Goal: Information Seeking & Learning: Learn about a topic

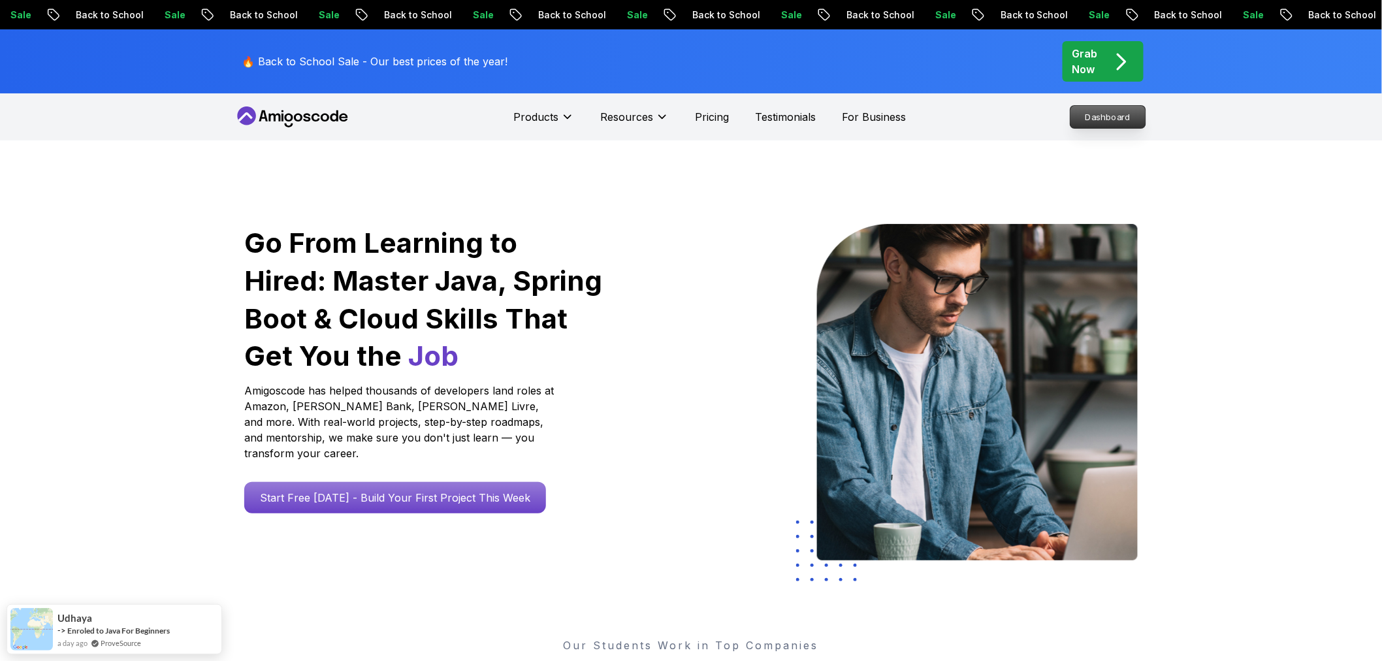
click at [1108, 120] on p "Dashboard" at bounding box center [1108, 117] width 75 height 22
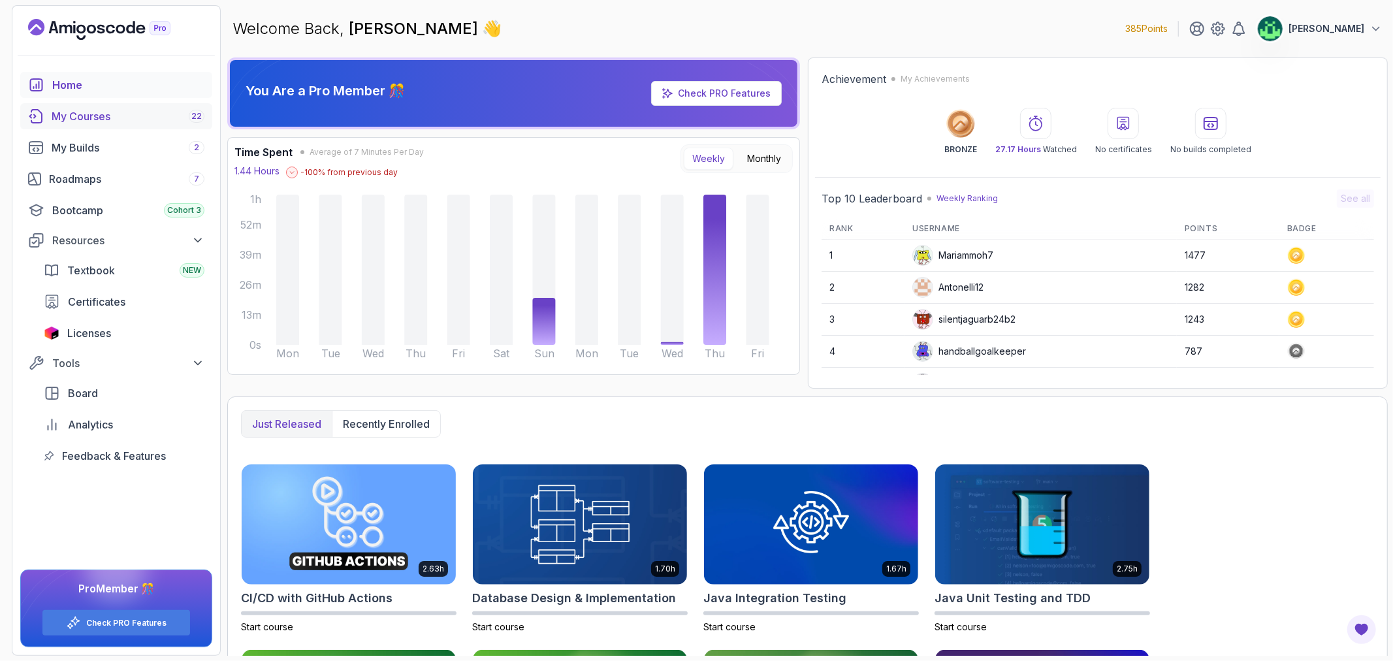
click at [114, 123] on div "My Courses 22" at bounding box center [128, 116] width 153 height 16
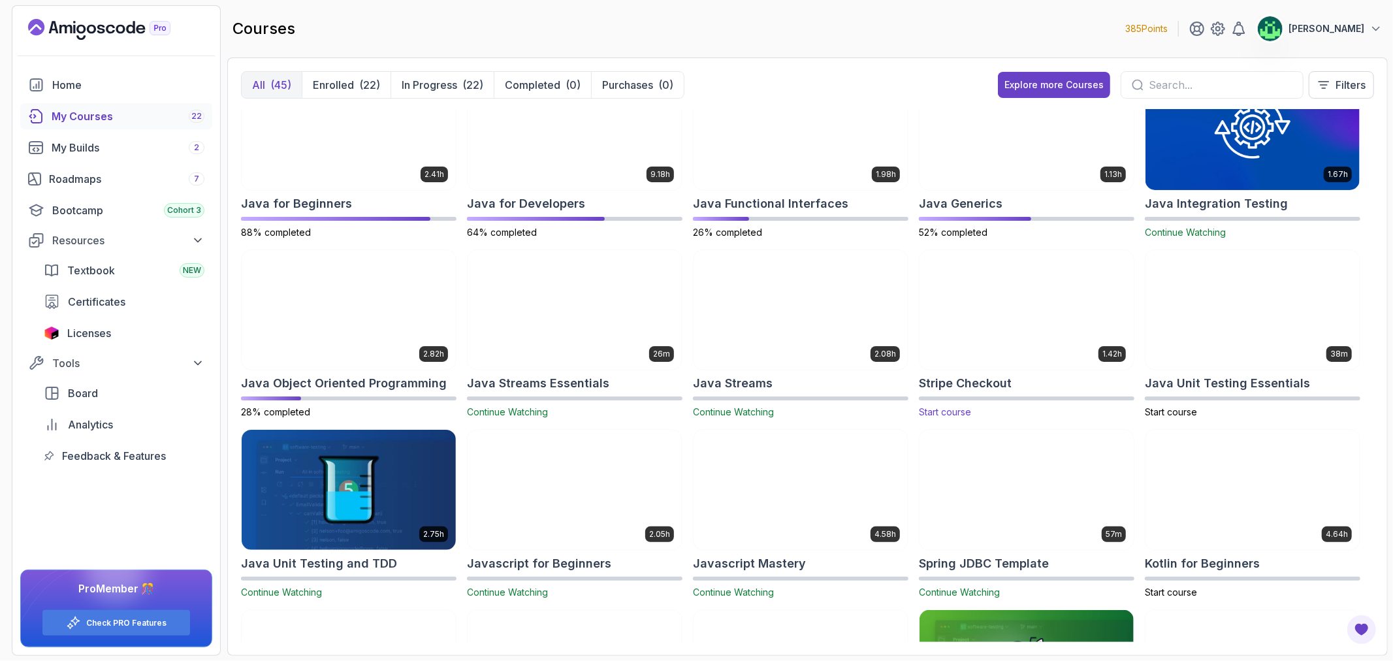
scroll to position [435, 0]
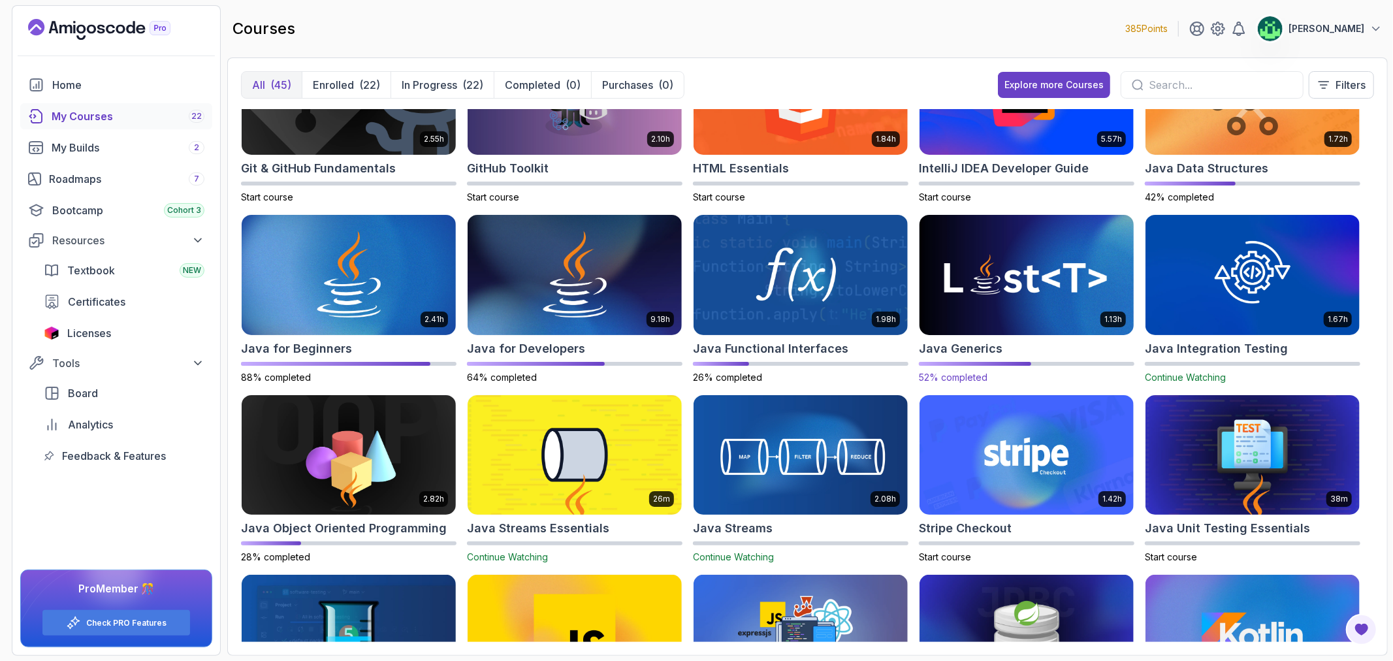
click at [1035, 341] on div "Java Generics" at bounding box center [1027, 349] width 216 height 18
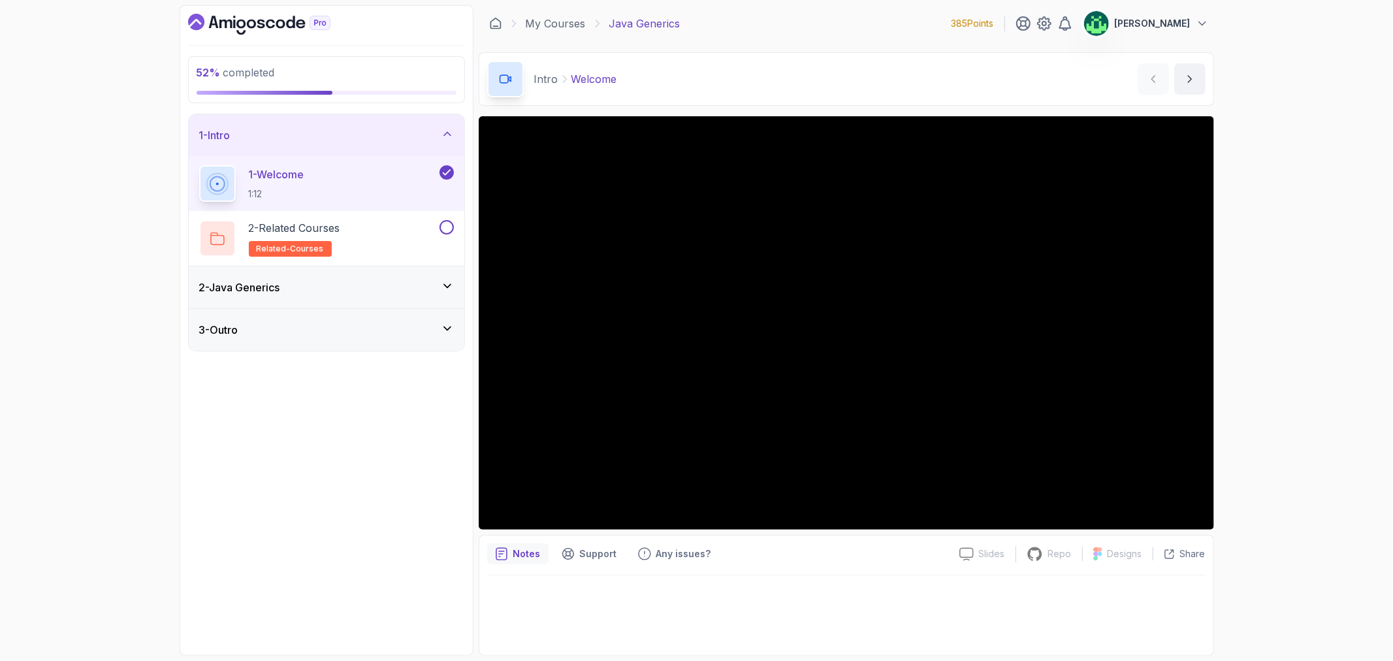
click at [433, 290] on div "2 - Java Generics" at bounding box center [326, 288] width 255 height 16
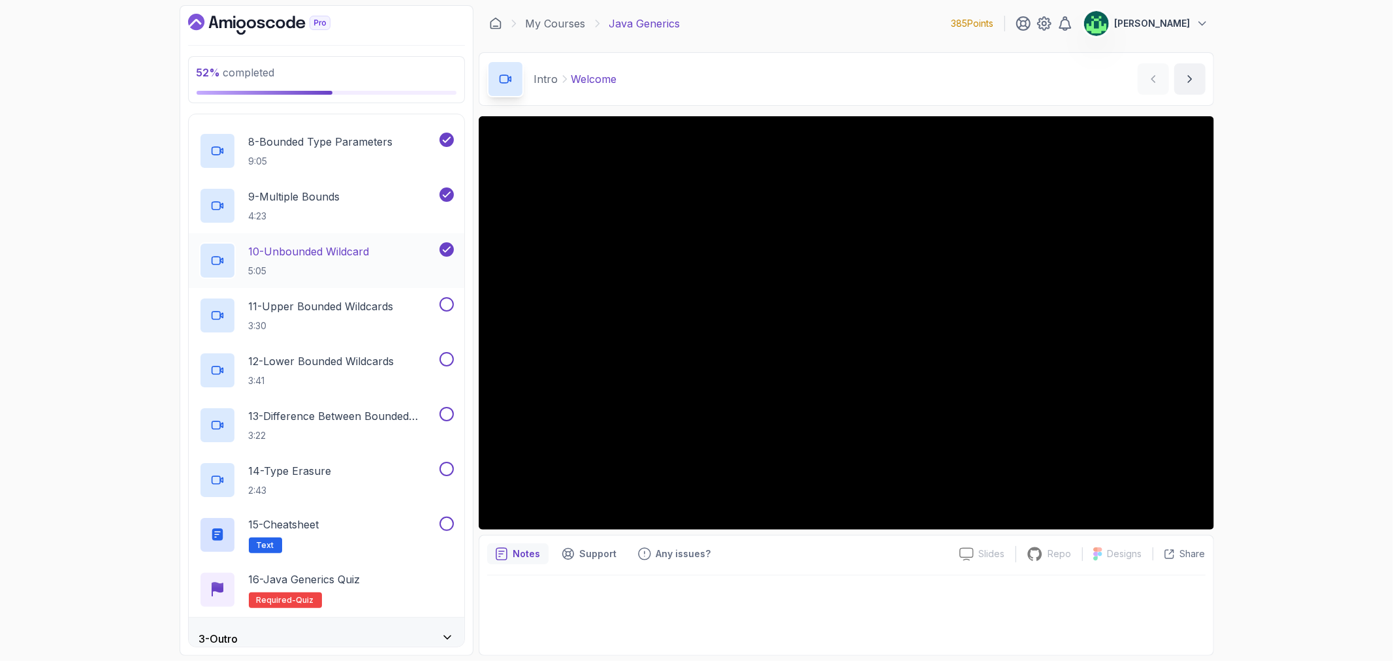
scroll to position [472, 0]
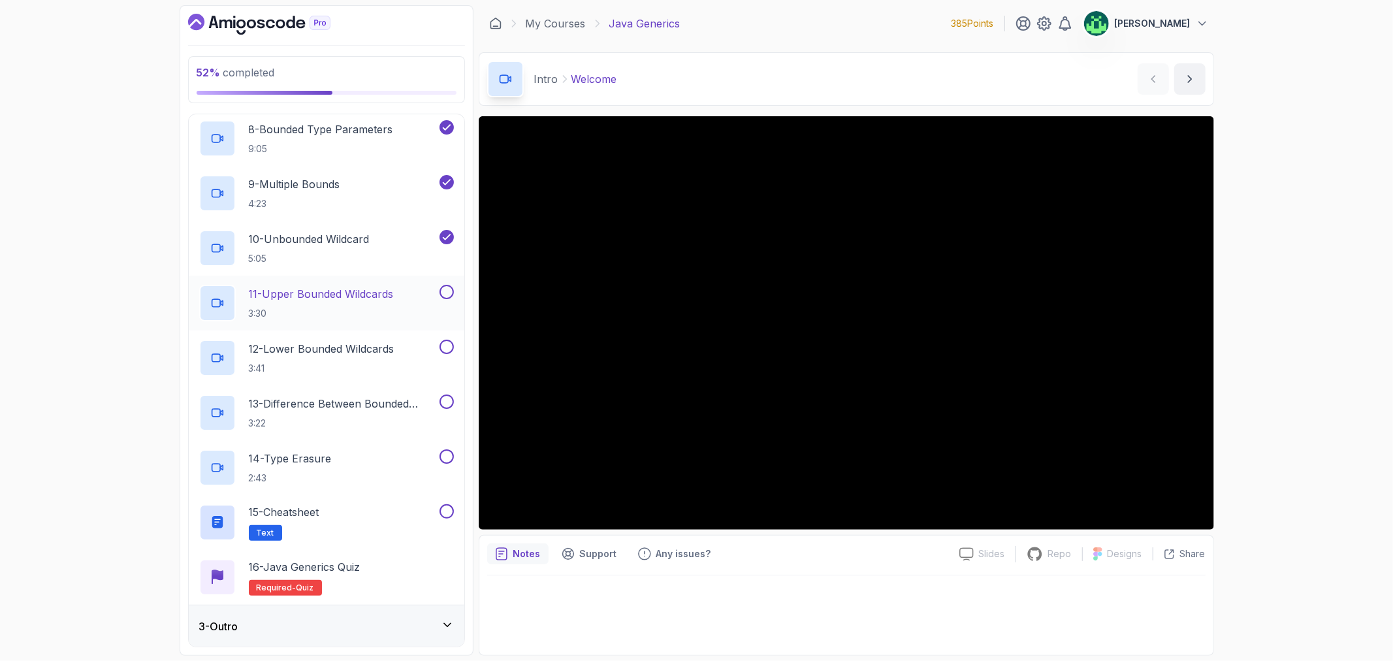
click at [342, 303] on h2 "11 - Upper Bounded Wildcards 3:30" at bounding box center [321, 303] width 145 height 34
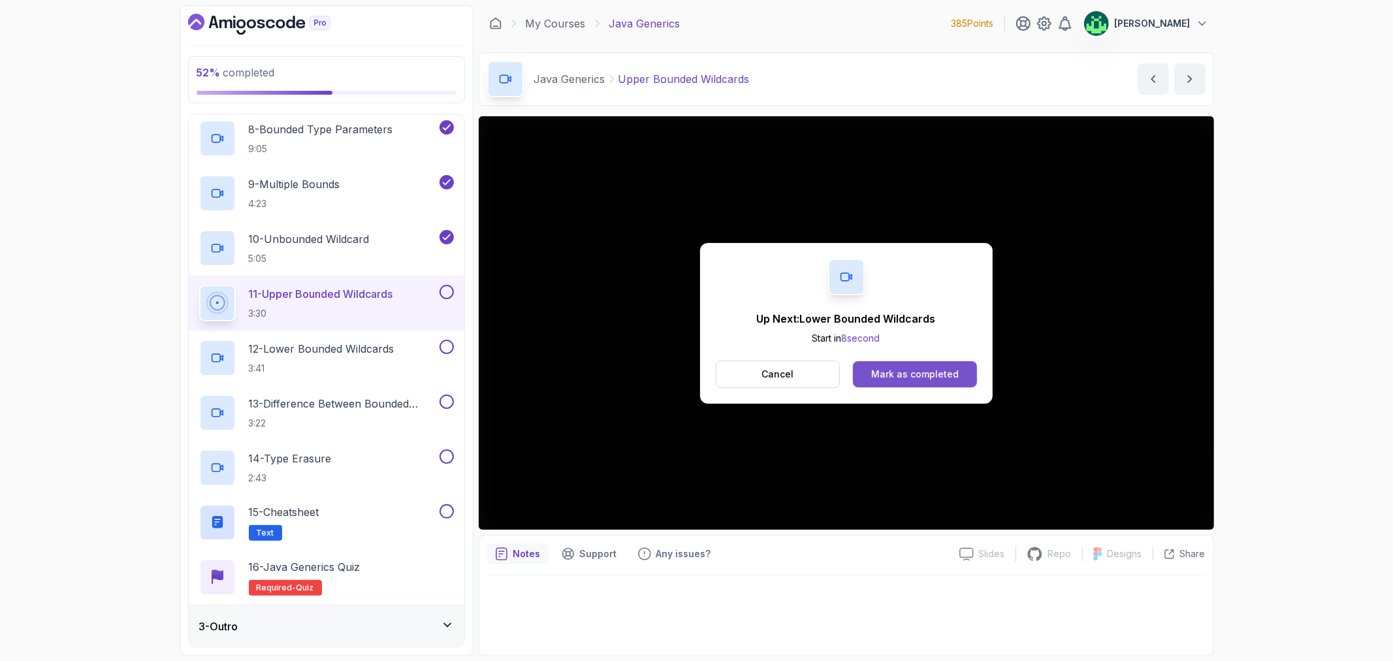
click at [918, 380] on div "Mark as completed" at bounding box center [915, 374] width 88 height 13
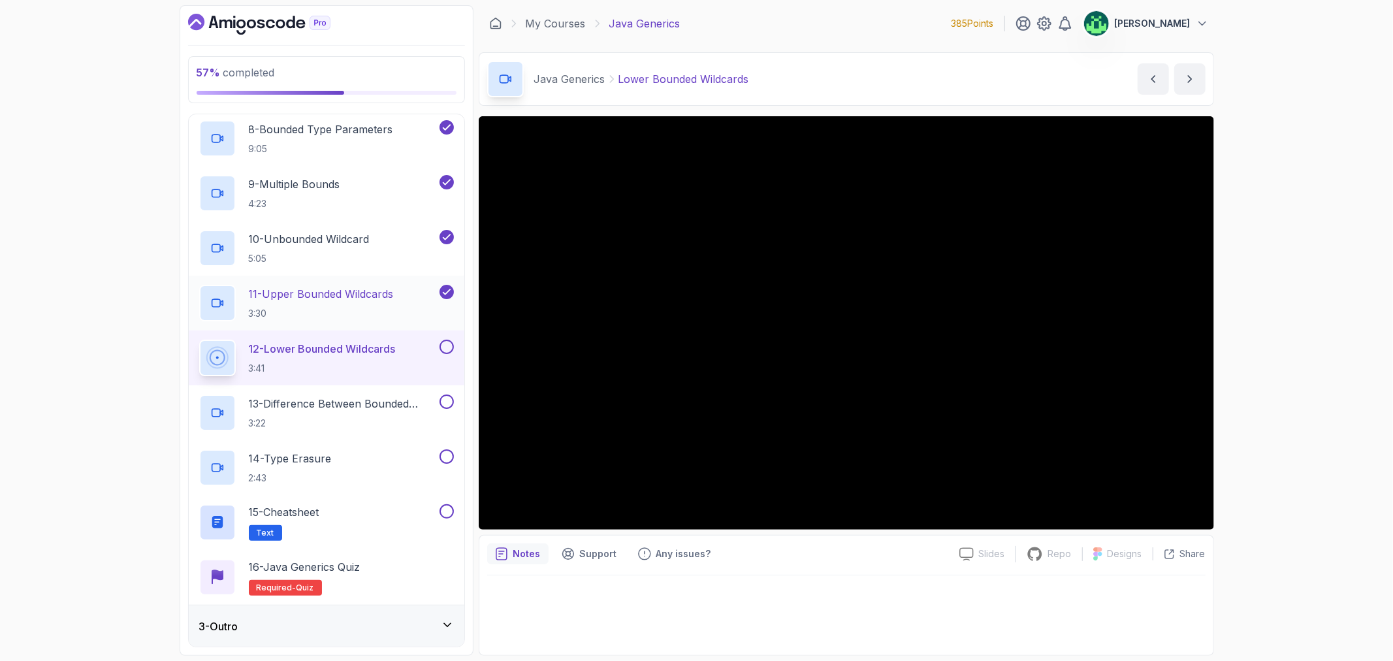
click at [302, 293] on p "11 - Upper Bounded Wildcards" at bounding box center [321, 294] width 145 height 16
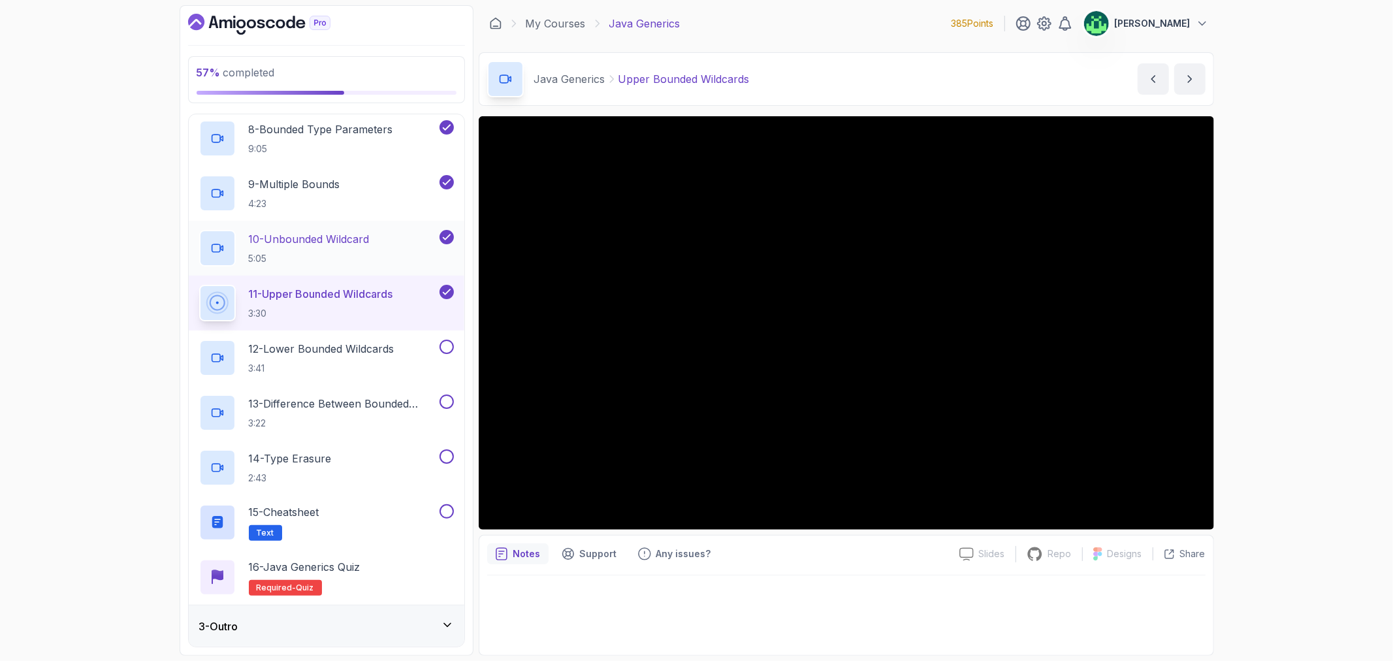
click at [315, 230] on div "10 - Unbounded Wildcard 5:05" at bounding box center [318, 248] width 238 height 37
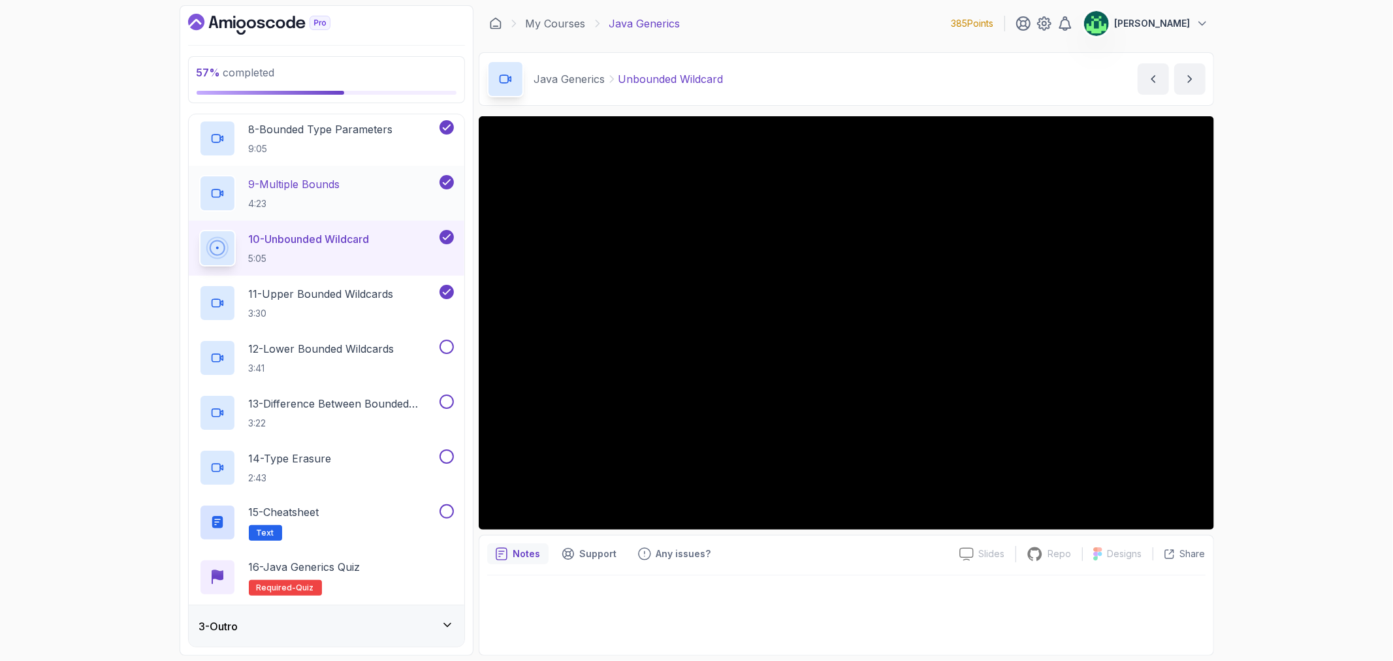
click at [362, 184] on div "9 - Multiple Bounds 4:23" at bounding box center [318, 193] width 238 height 37
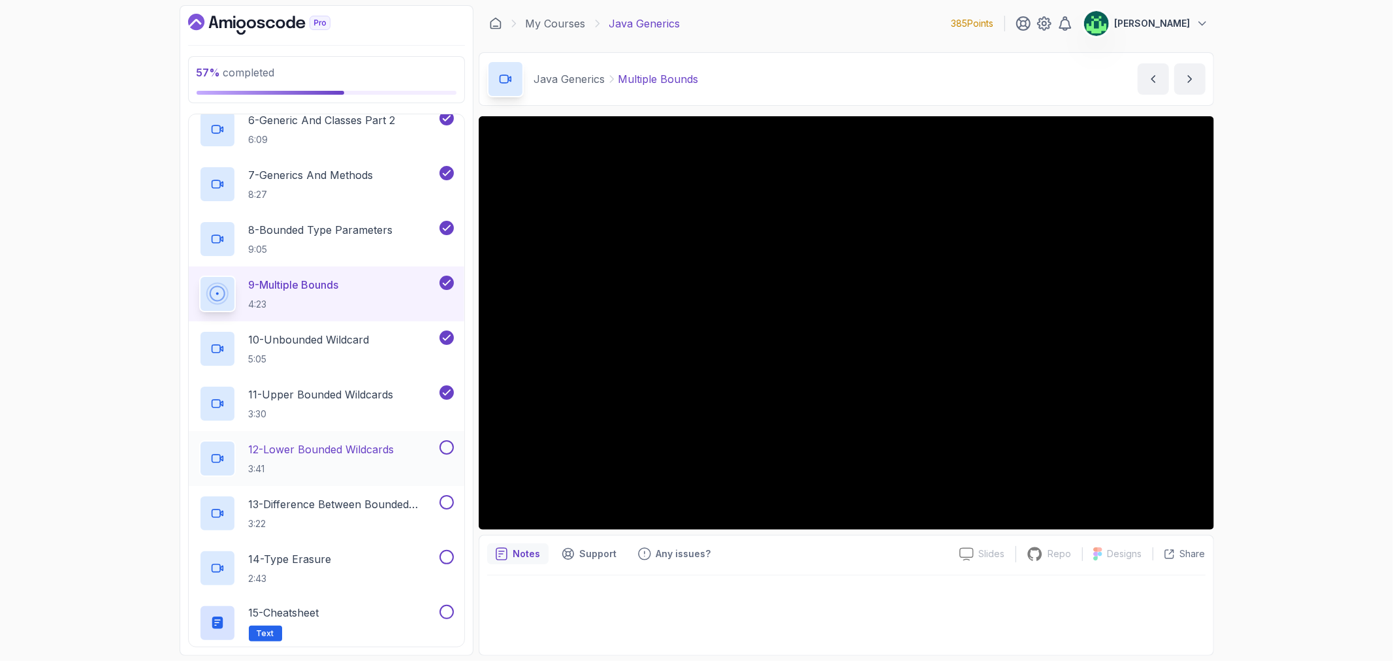
scroll to position [253, 0]
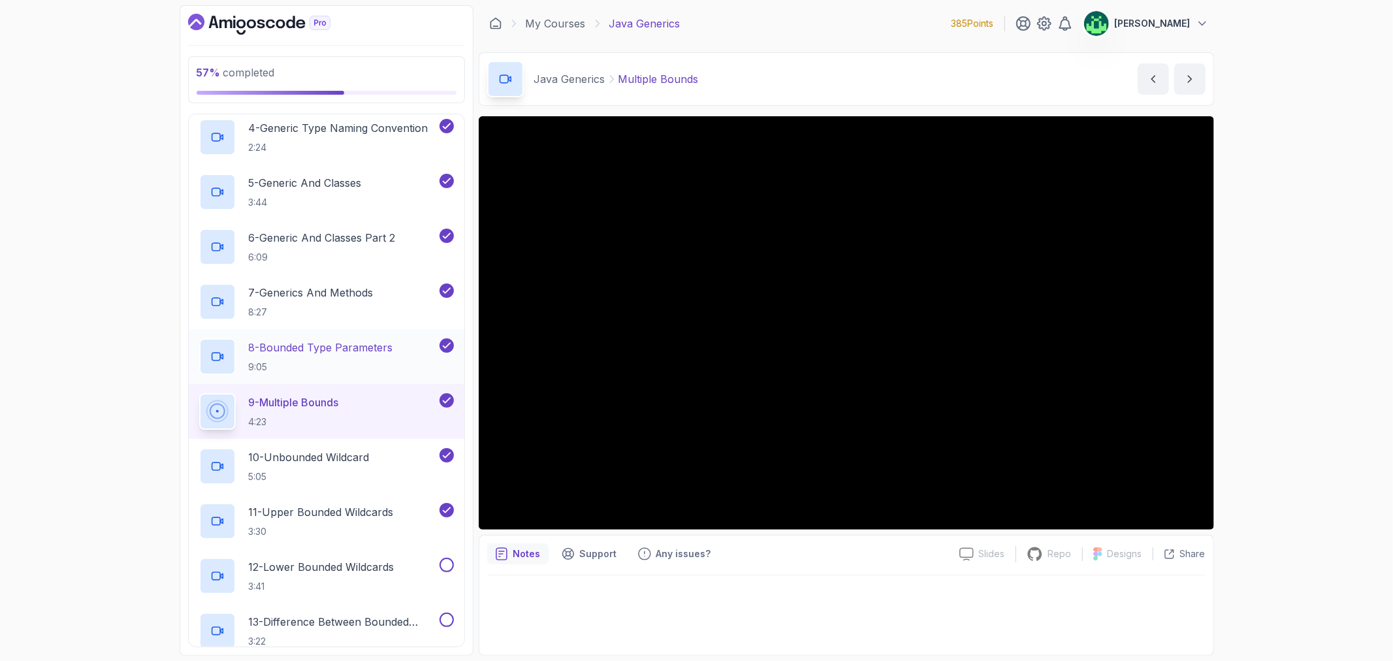
click at [340, 347] on p "8 - Bounded Type Parameters" at bounding box center [321, 348] width 144 height 16
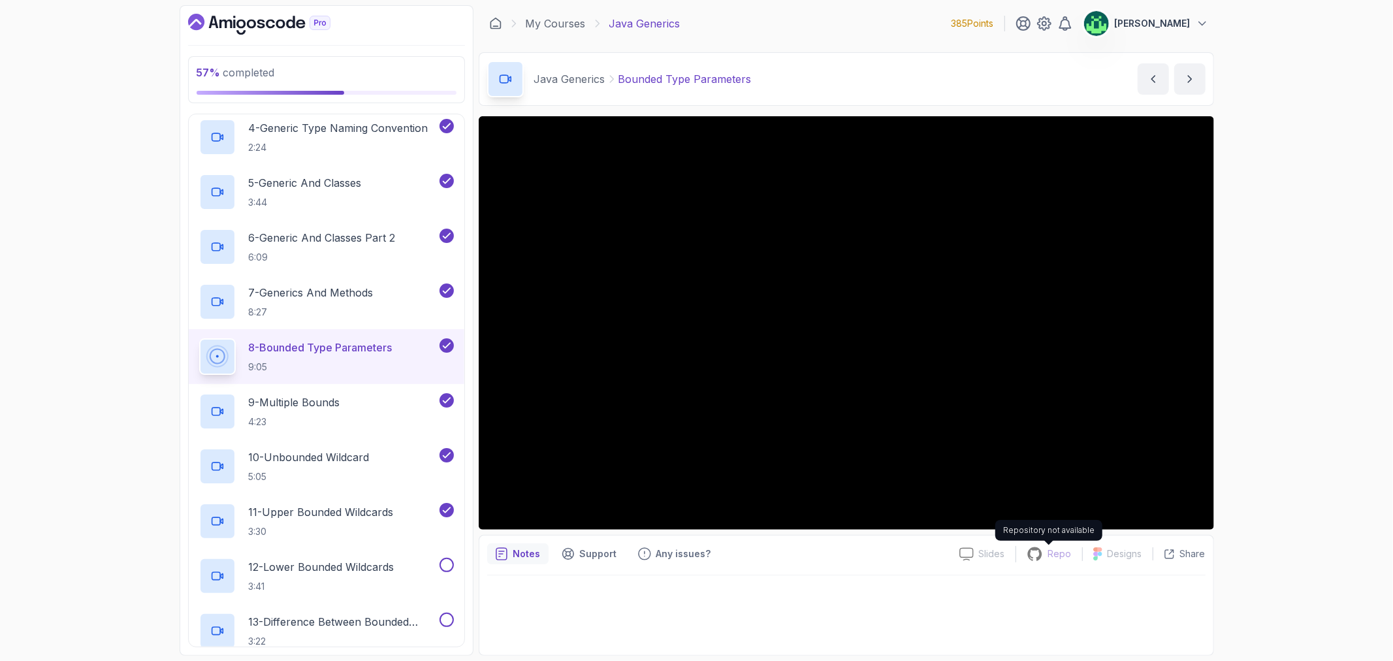
click at [1052, 549] on p "Repo" at bounding box center [1060, 553] width 24 height 13
click at [341, 284] on div "7 - Generics And Methods 8:27" at bounding box center [318, 302] width 238 height 37
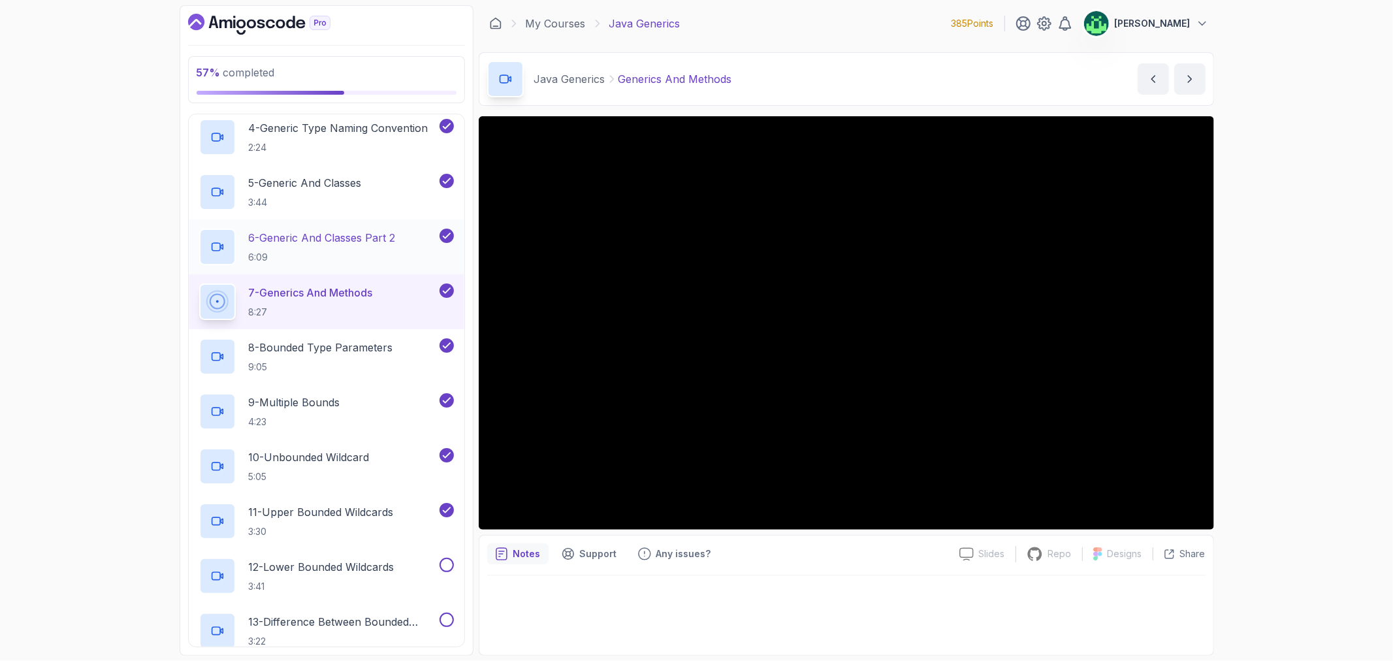
click at [325, 230] on p "6 - Generic And Classes Part 2" at bounding box center [322, 238] width 147 height 16
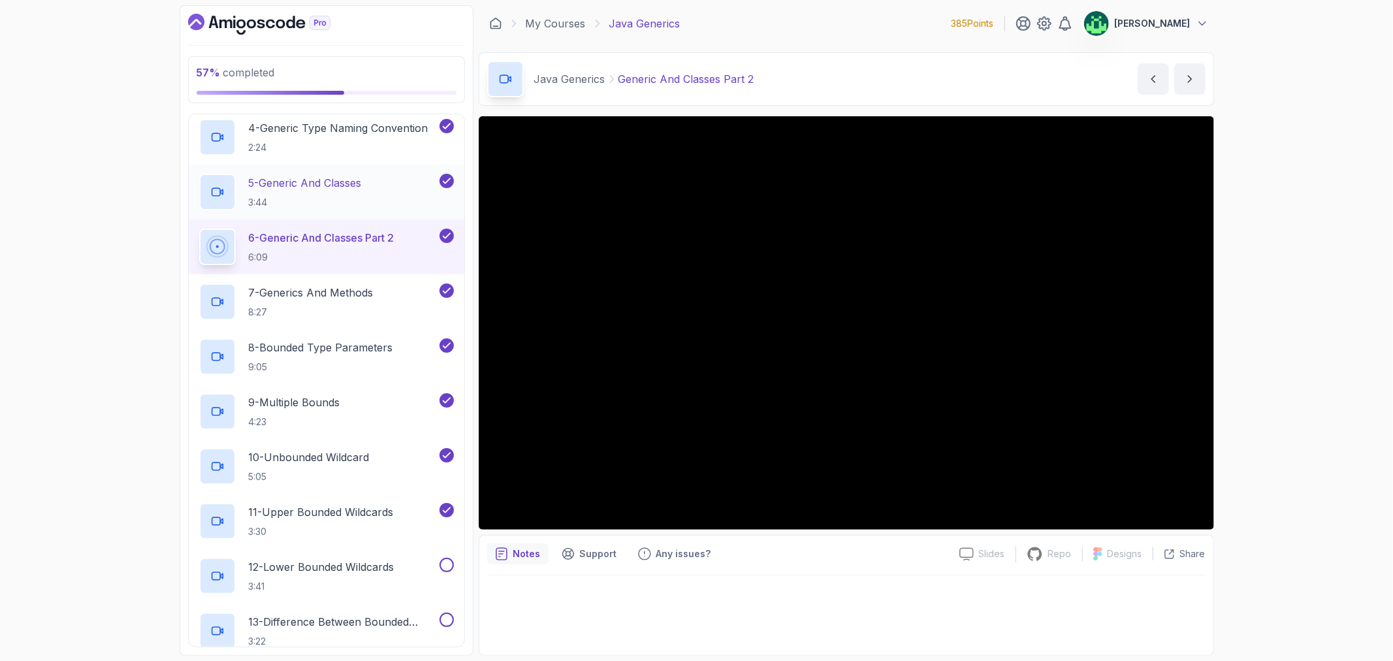
click at [349, 179] on p "5 - Generic And Classes" at bounding box center [305, 183] width 113 height 16
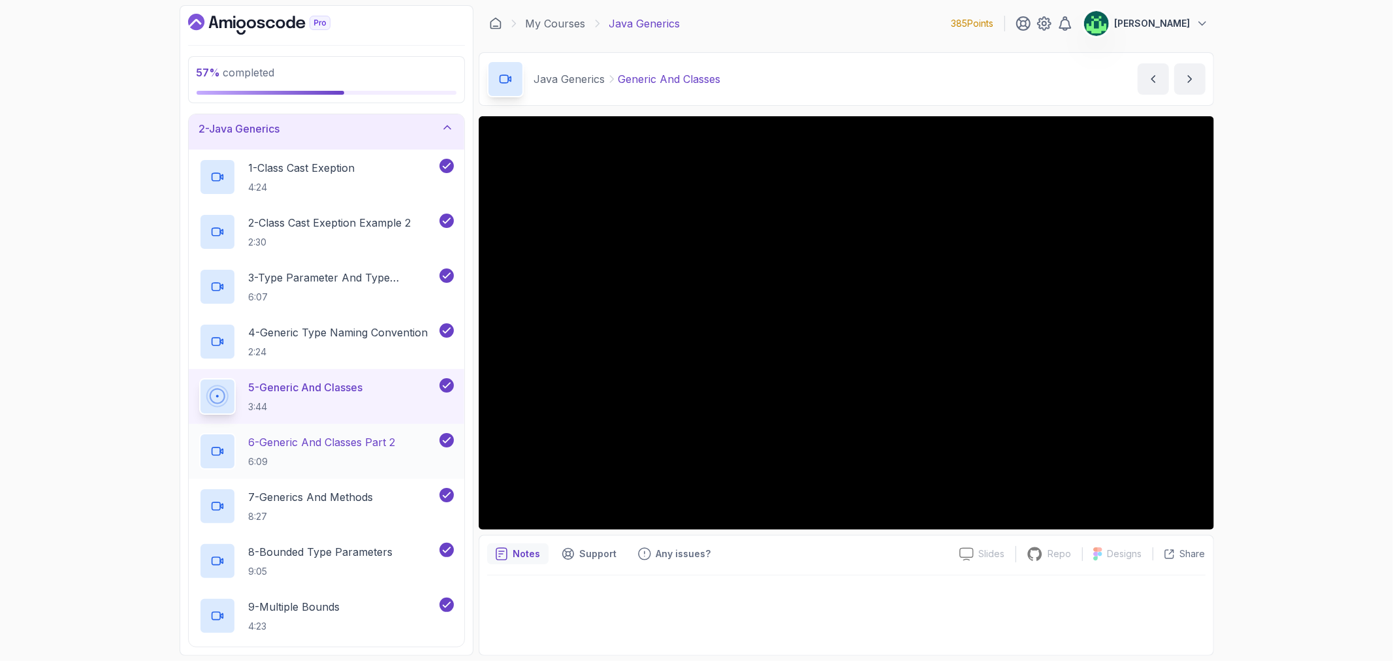
scroll to position [36, 0]
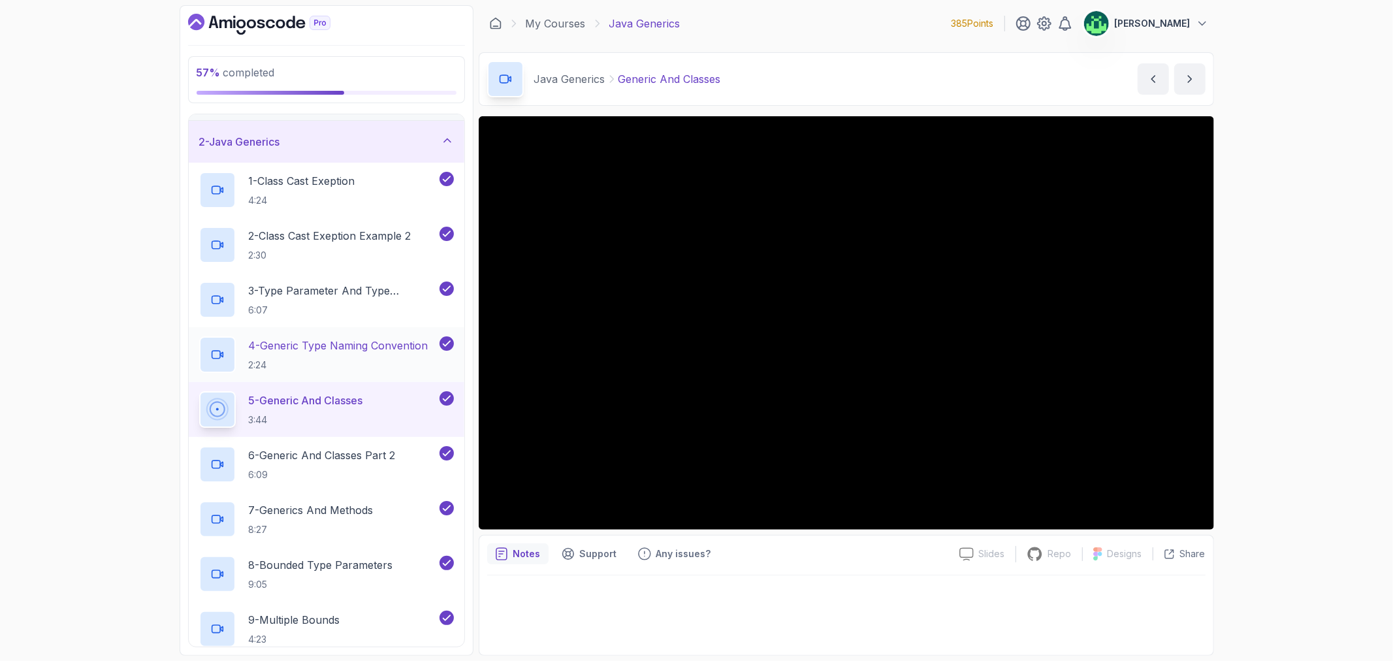
click at [368, 348] on p "4 - Generic Type Naming Convention" at bounding box center [339, 346] width 180 height 16
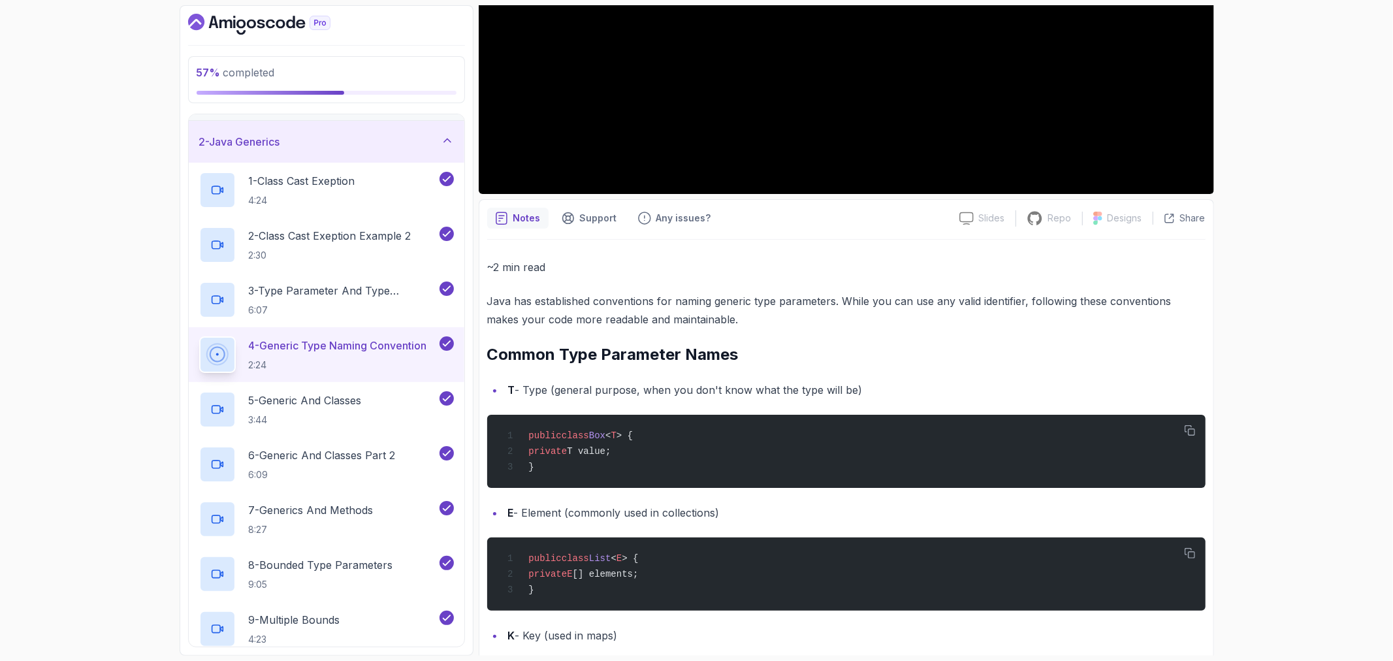
scroll to position [224, 0]
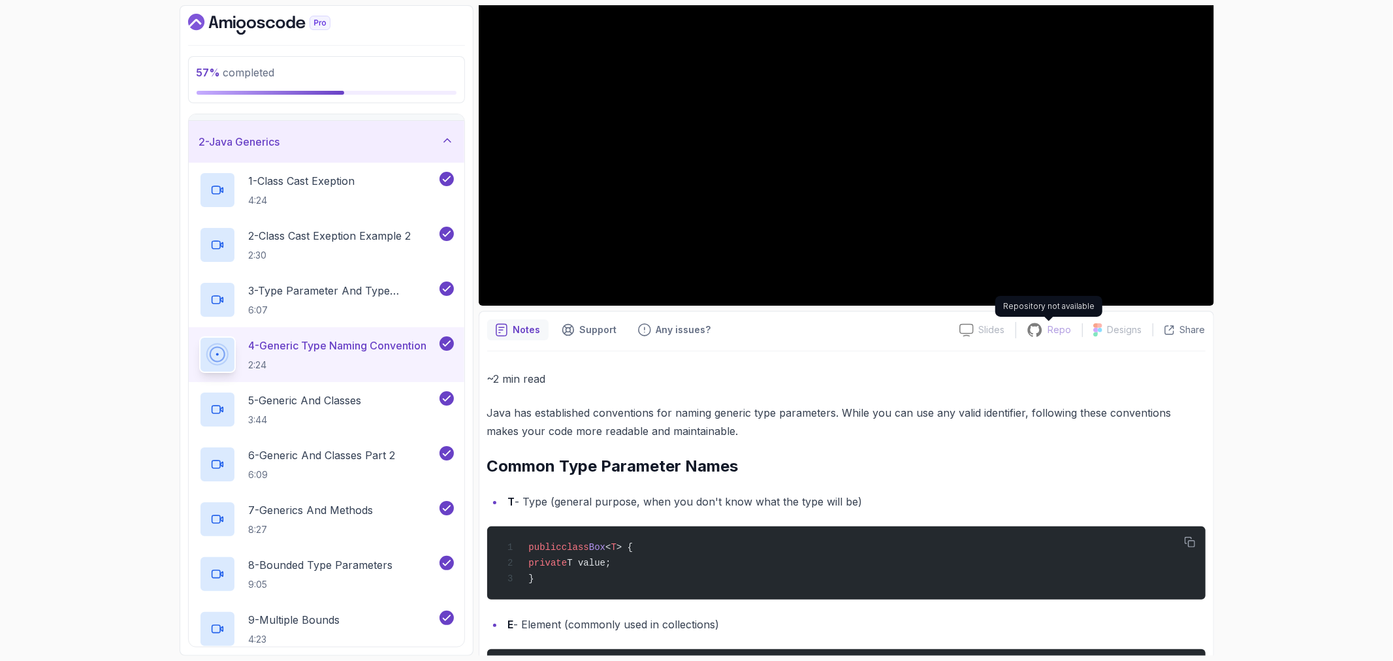
click at [1055, 331] on p "Repo" at bounding box center [1060, 329] width 24 height 13
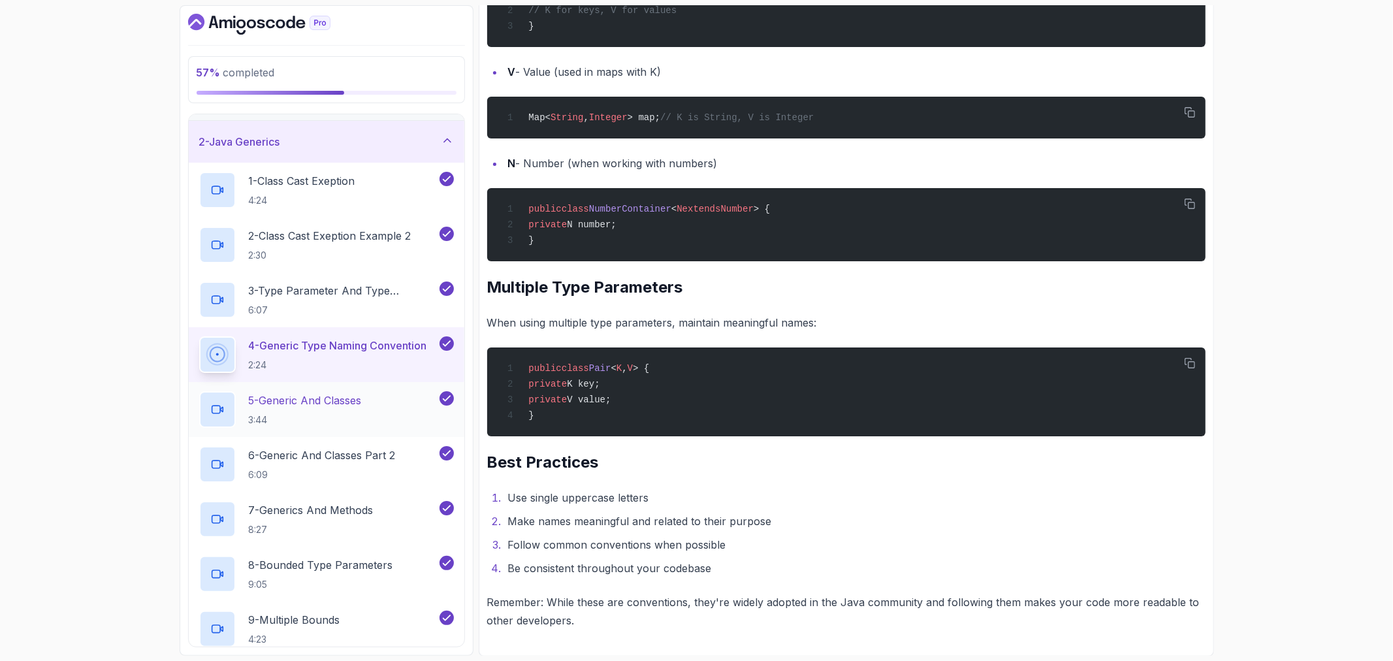
scroll to position [253, 0]
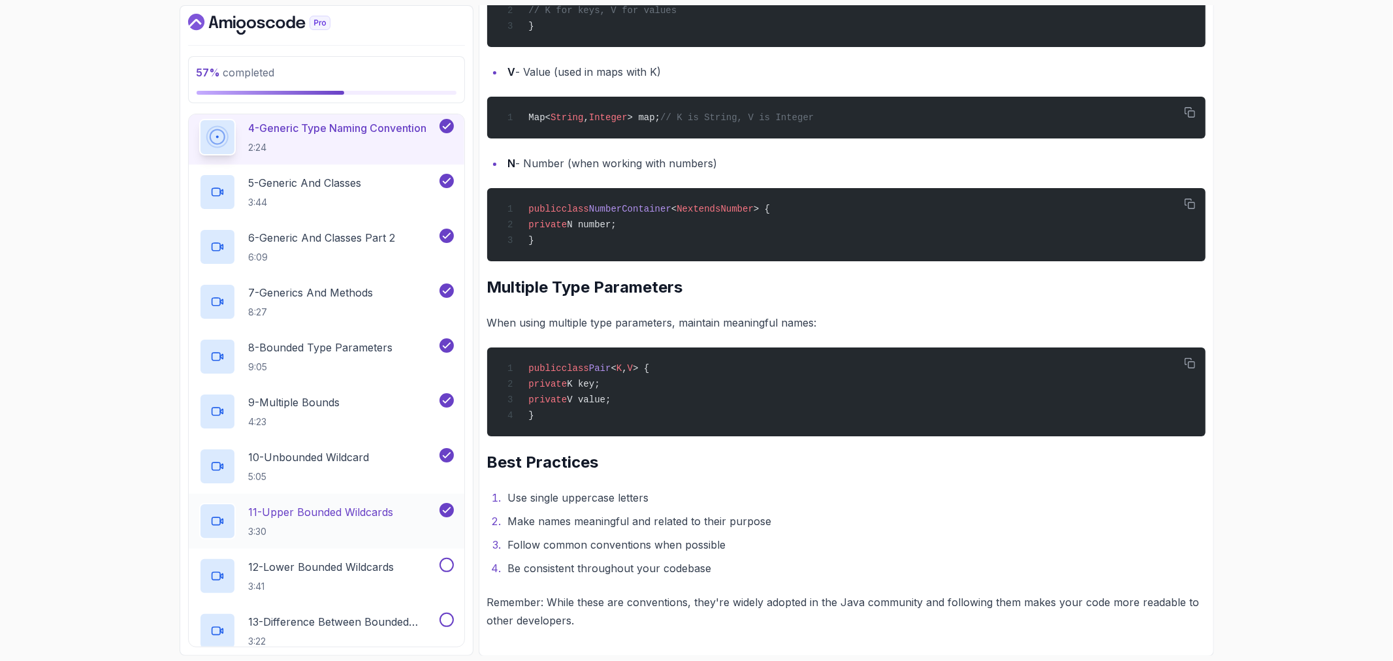
click at [372, 516] on p "11 - Upper Bounded Wildcards" at bounding box center [321, 512] width 145 height 16
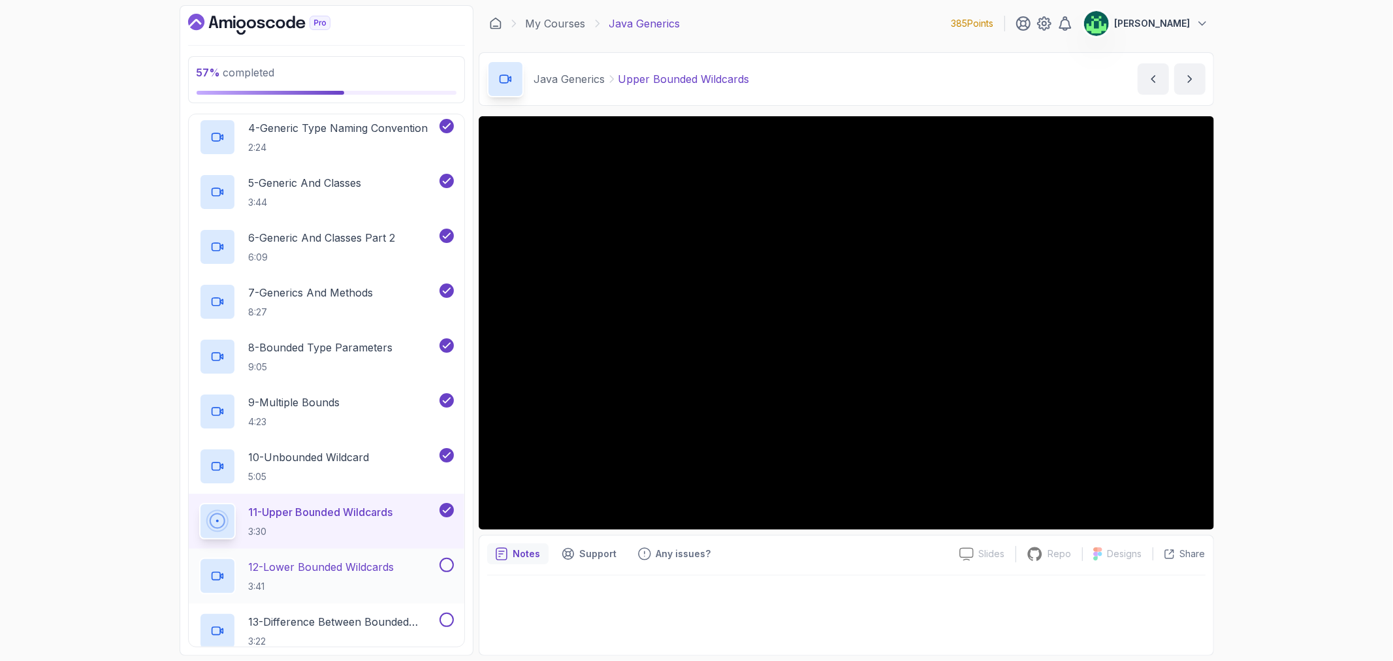
click at [351, 567] on p "12 - Lower Bounded Wildcards" at bounding box center [322, 567] width 146 height 16
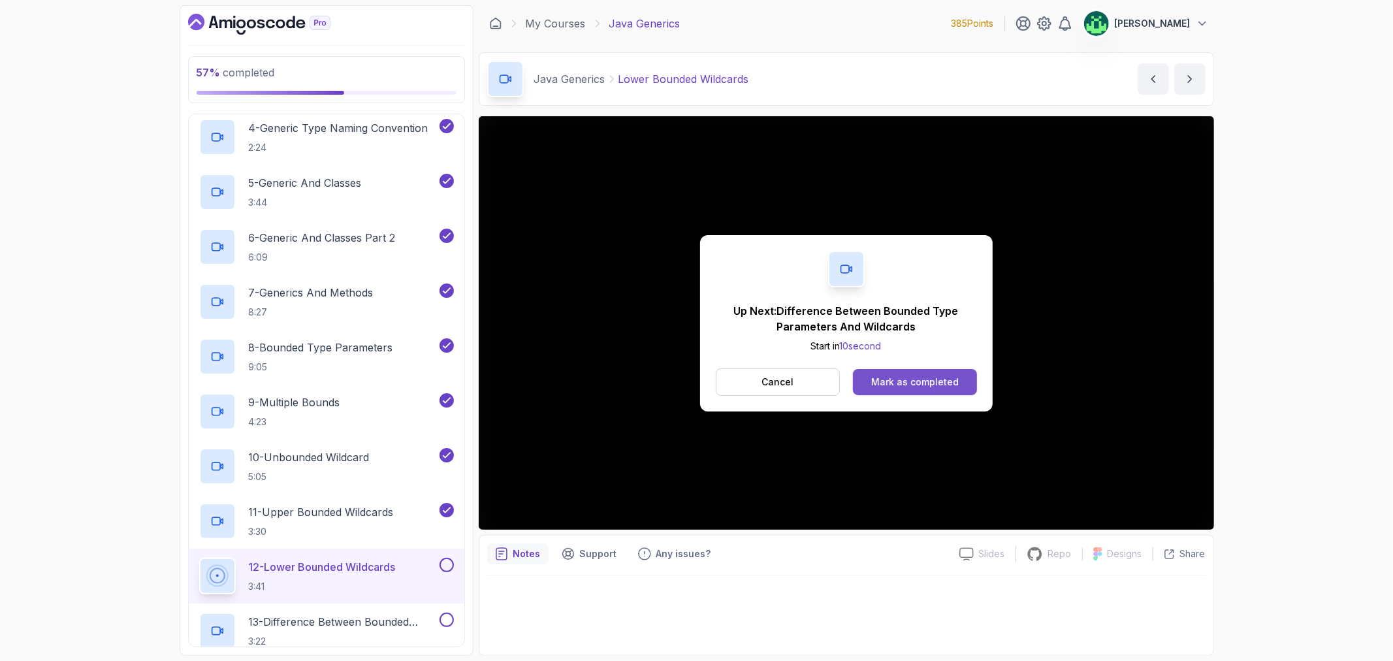
click at [905, 380] on div "Mark as completed" at bounding box center [915, 382] width 88 height 13
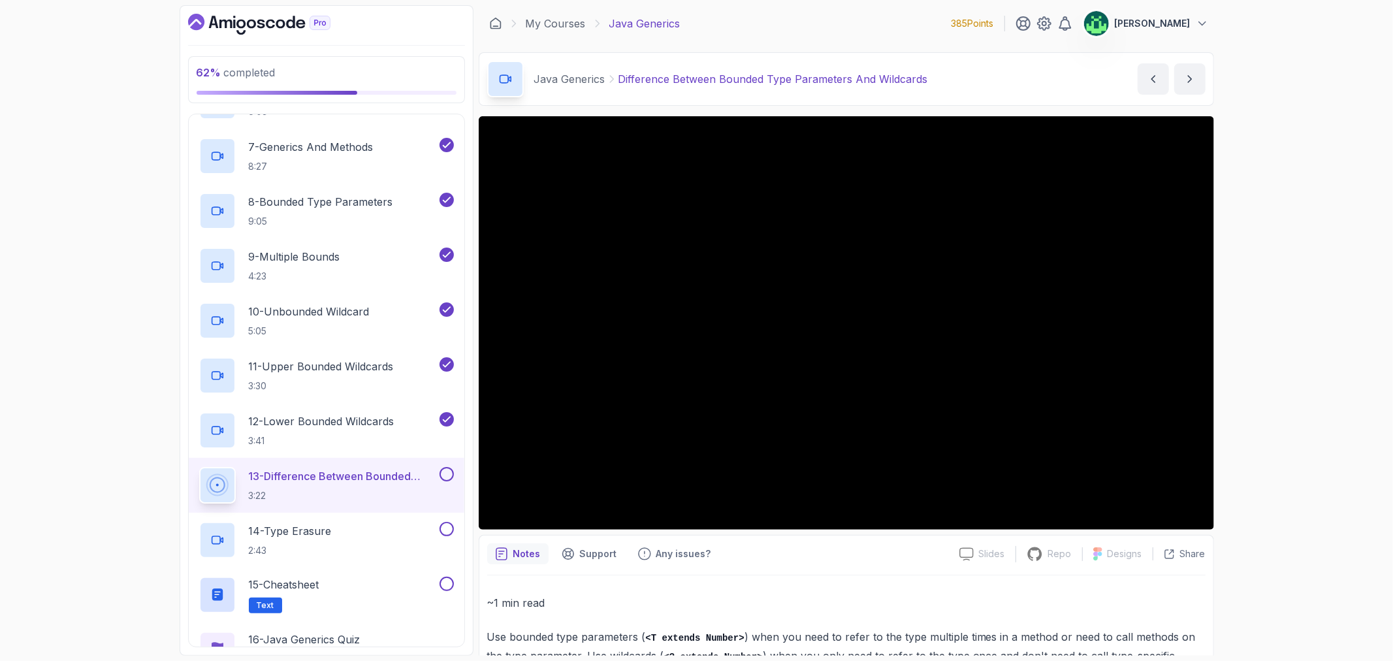
scroll to position [54, 0]
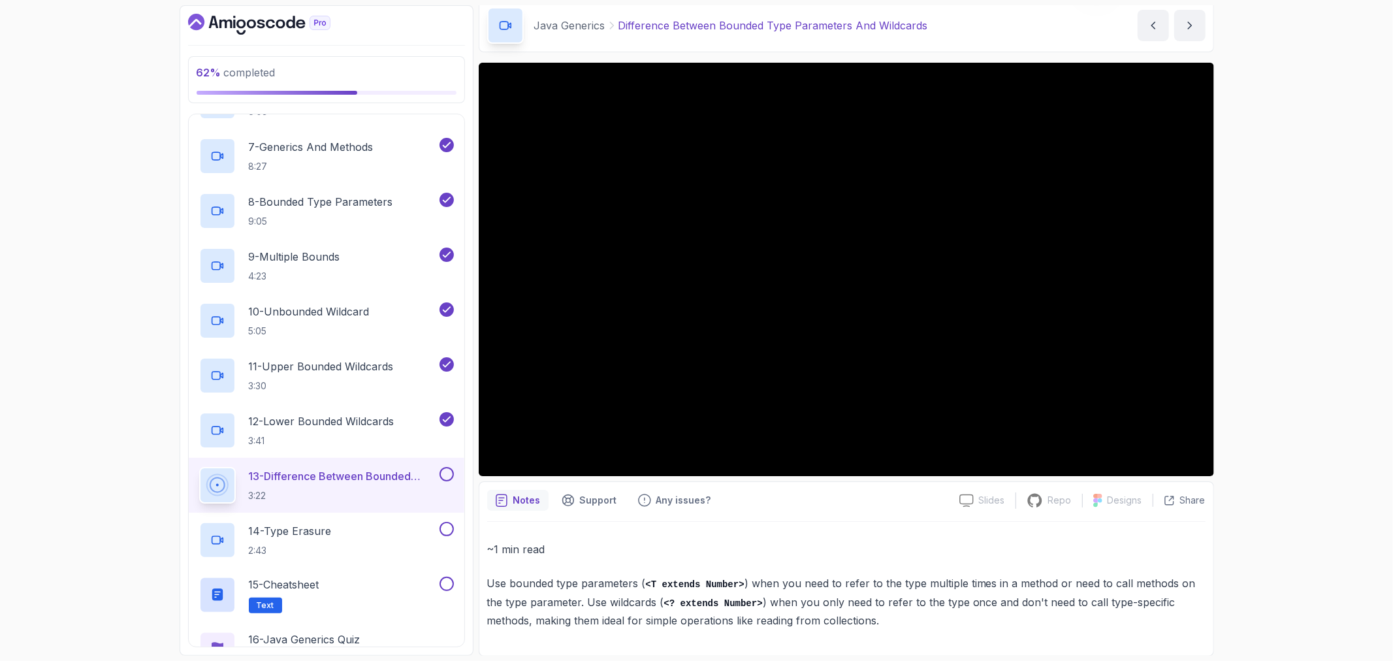
drag, startPoint x: 491, startPoint y: 585, endPoint x: 508, endPoint y: 590, distance: 18.2
click at [491, 585] on p "Use bounded type parameters ( <T extends Number> ) when you need to refer to th…" at bounding box center [846, 602] width 719 height 56
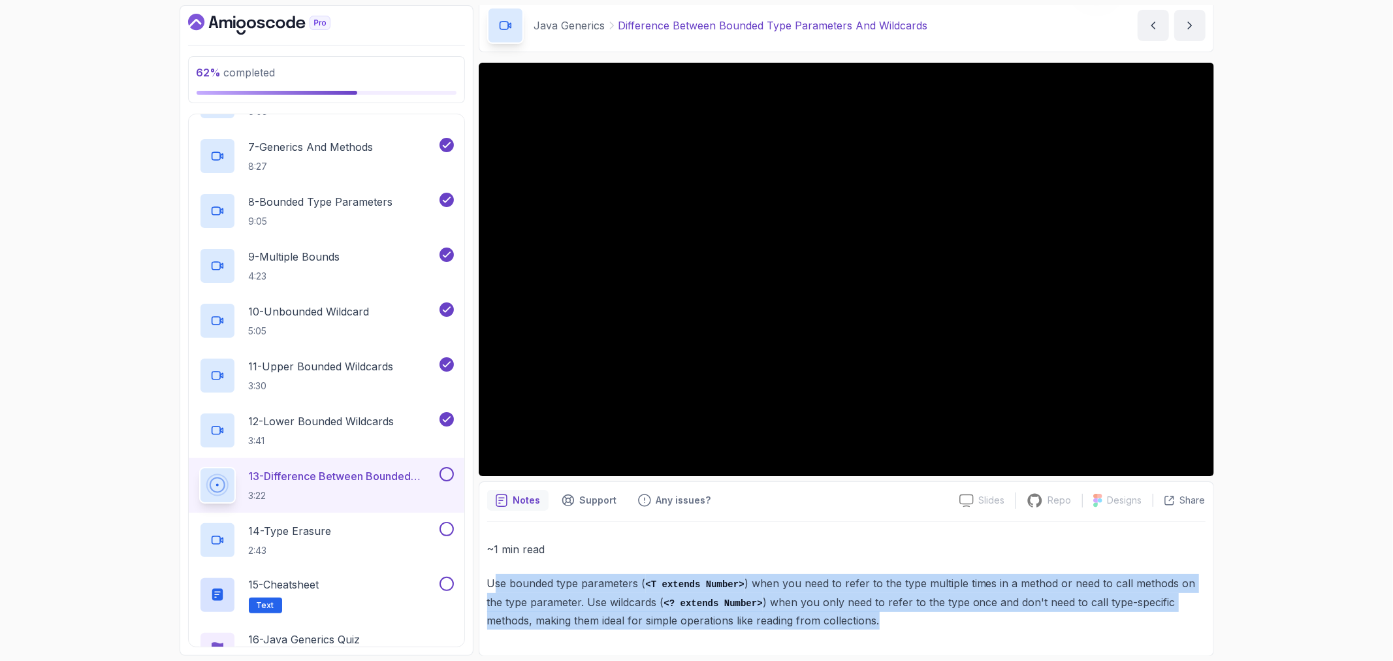
drag, startPoint x: 508, startPoint y: 590, endPoint x: 878, endPoint y: 618, distance: 370.8
click at [878, 618] on p "Use bounded type parameters ( <T extends Number> ) when you need to refer to th…" at bounding box center [846, 602] width 719 height 56
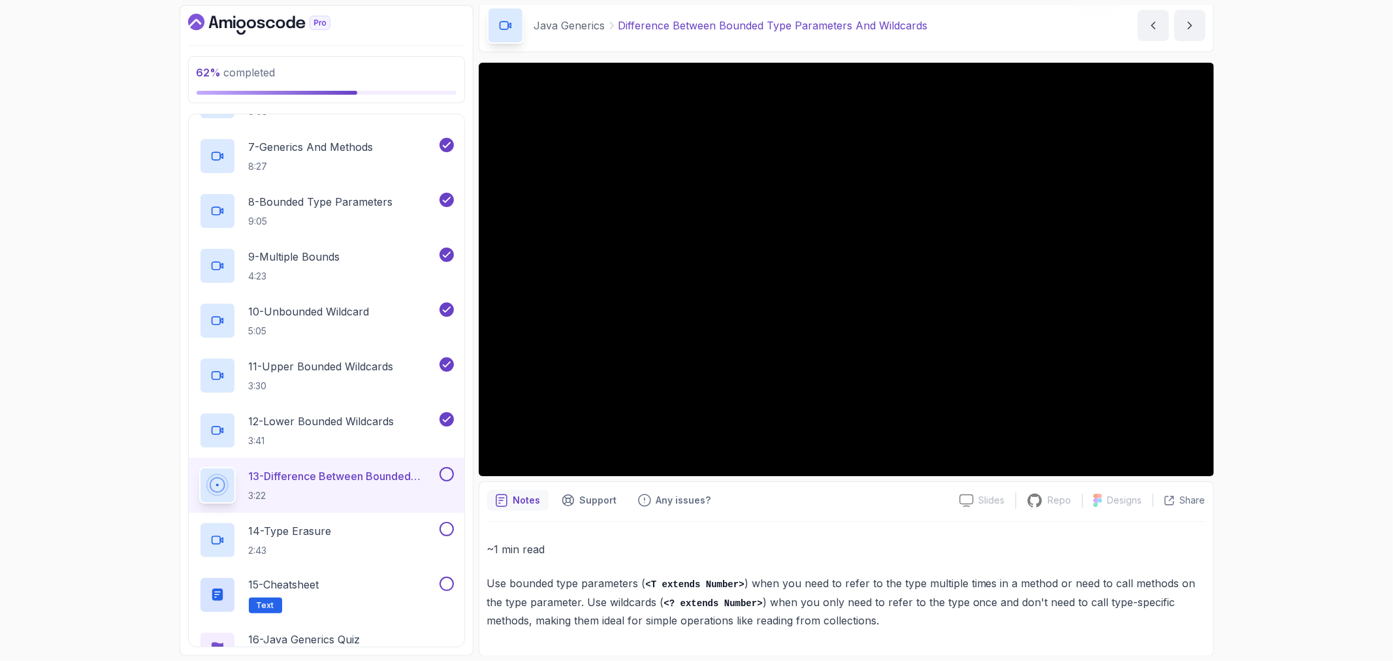
click at [878, 618] on p "Use bounded type parameters ( <T extends Number> ) when you need to refer to th…" at bounding box center [846, 602] width 719 height 56
click at [856, 621] on p "Use bounded type parameters ( <T extends Number> ) when you need to refer to th…" at bounding box center [846, 602] width 719 height 56
click at [830, 625] on p "Use bounded type parameters ( <T extends Number> ) when you need to refer to th…" at bounding box center [846, 602] width 719 height 56
drag, startPoint x: 487, startPoint y: 579, endPoint x: 745, endPoint y: 602, distance: 259.0
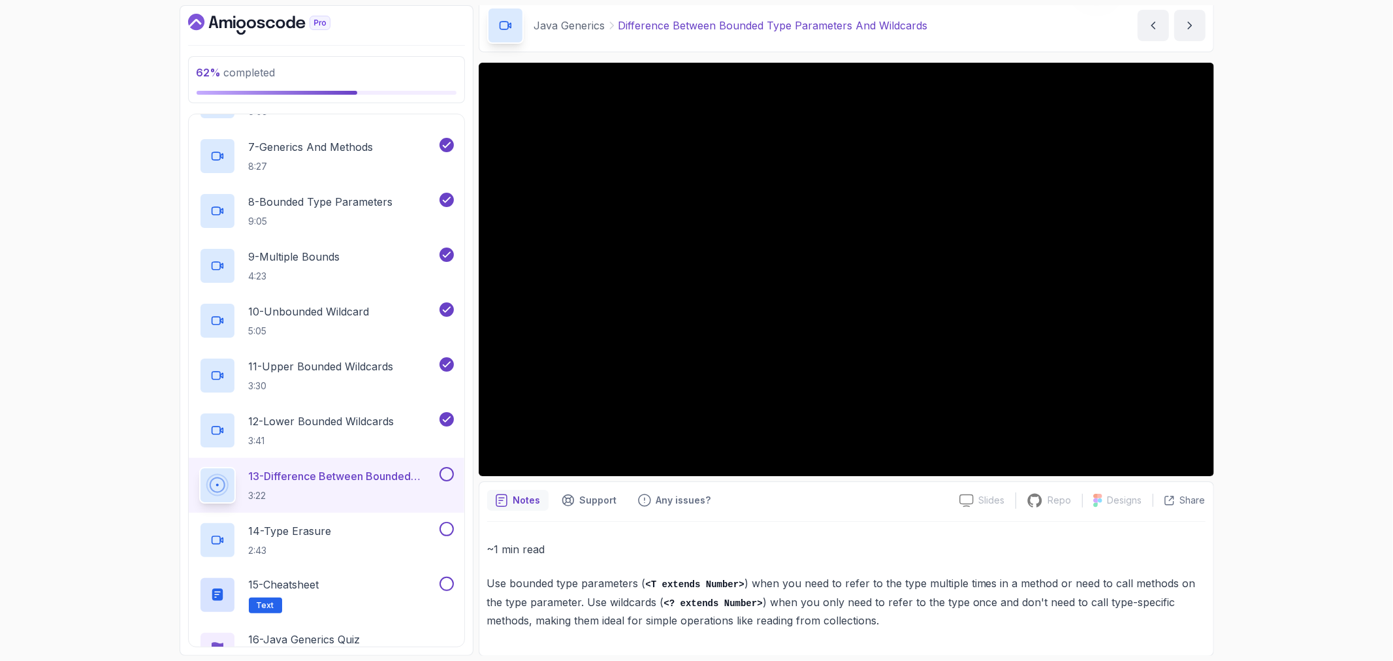
click at [488, 580] on p "Use bounded type parameters ( <T extends Number> ) when you need to refer to th…" at bounding box center [846, 602] width 719 height 56
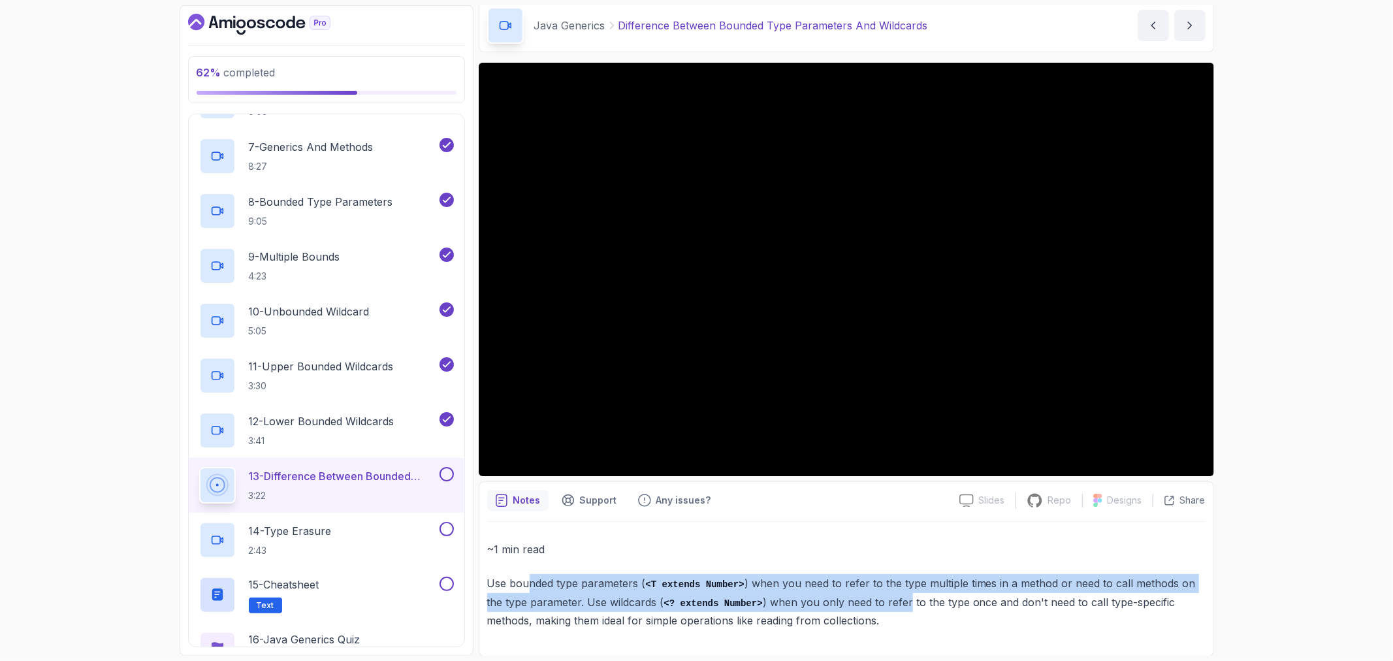
drag, startPoint x: 745, startPoint y: 602, endPoint x: 880, endPoint y: 609, distance: 134.7
click at [880, 609] on p "Use bounded type parameters ( <T extends Number> ) when you need to refer to th…" at bounding box center [846, 602] width 719 height 56
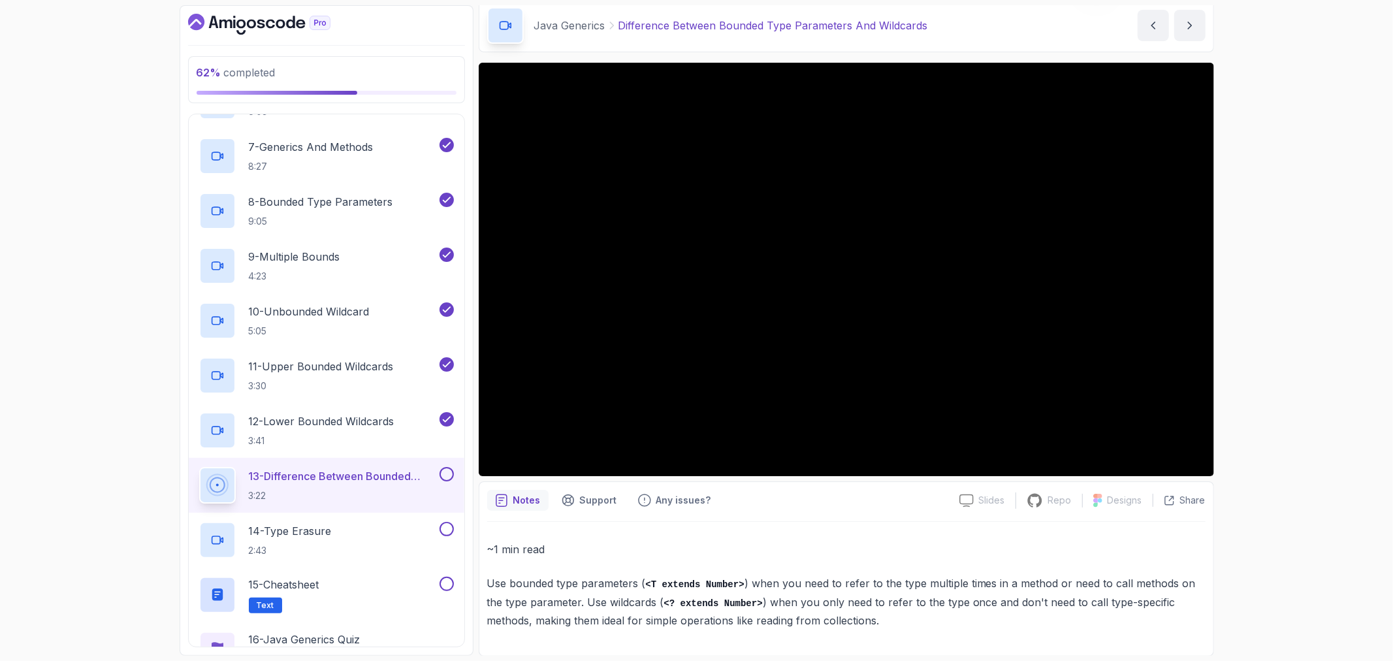
click at [867, 614] on p "Use bounded type parameters ( <T extends Number> ) when you need to refer to th…" at bounding box center [846, 602] width 719 height 56
click at [845, 621] on p "Use bounded type parameters ( <T extends Number> ) when you need to refer to th…" at bounding box center [846, 602] width 719 height 56
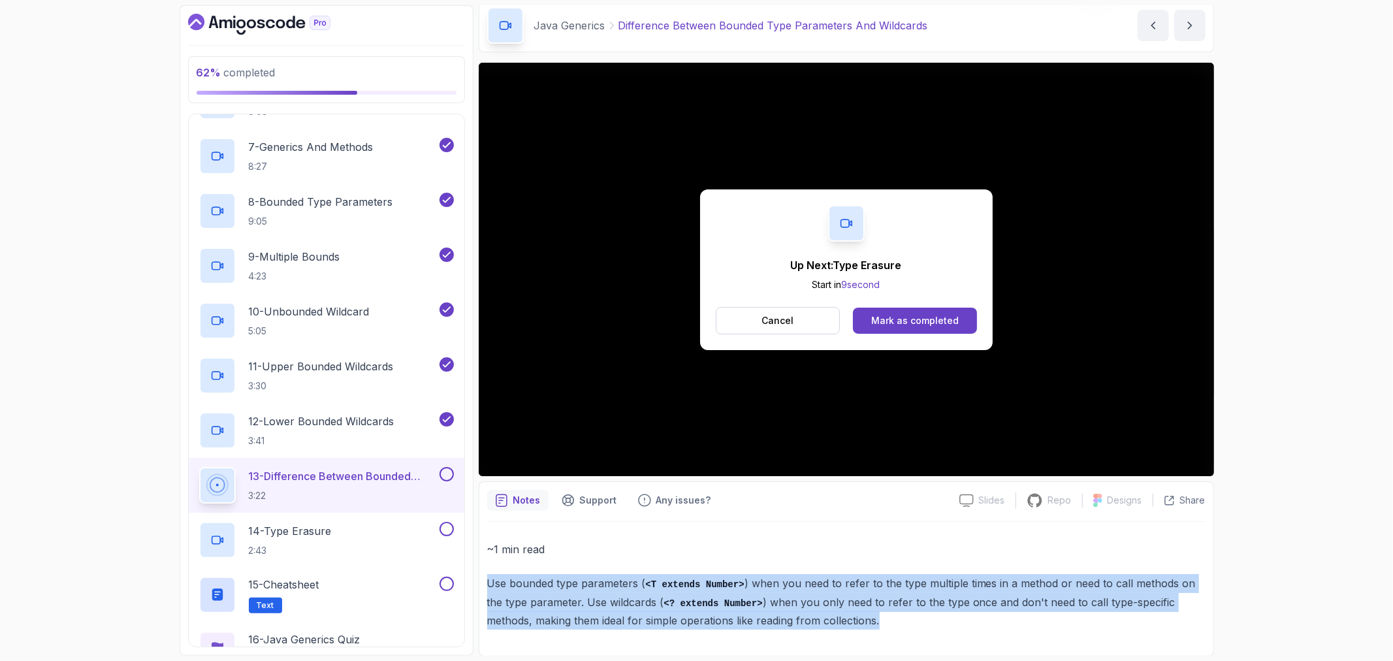
drag, startPoint x: 766, startPoint y: 611, endPoint x: 487, endPoint y: 575, distance: 281.2
click at [487, 575] on p "Use bounded type parameters ( <T extends Number> ) when you need to refer to th…" at bounding box center [846, 602] width 719 height 56
copy p "Use bounded type parameters ( <T extends Number> ) when you need to refer to th…"
click at [915, 323] on div "Mark as completed" at bounding box center [915, 320] width 88 height 13
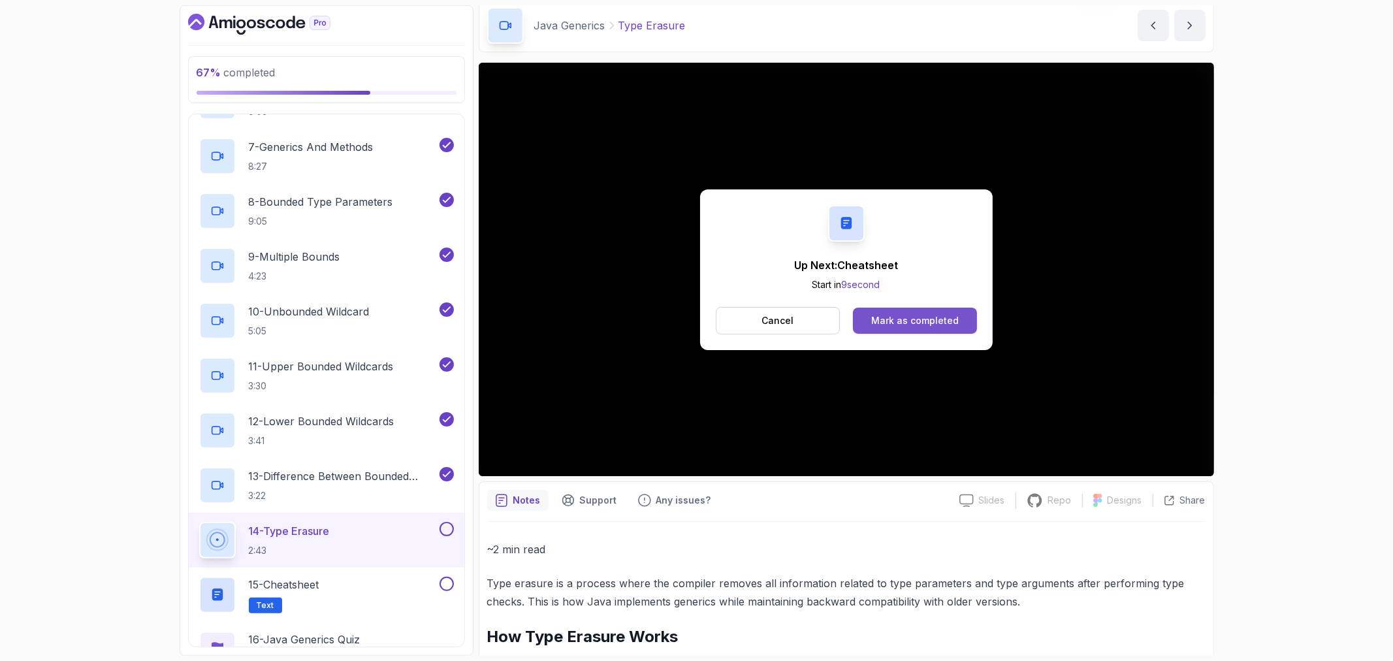
click at [912, 314] on div "Mark as completed" at bounding box center [915, 320] width 88 height 13
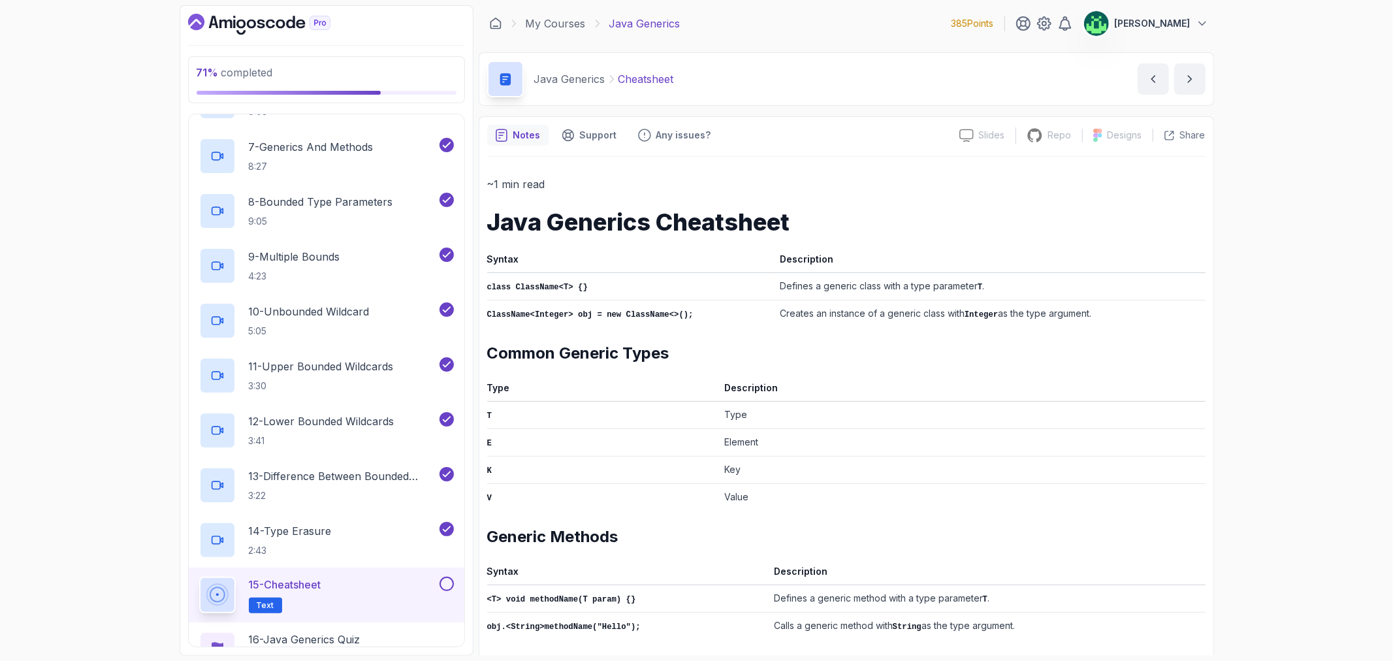
click at [491, 223] on h1 "Java Generics Cheatsheet" at bounding box center [846, 222] width 719 height 26
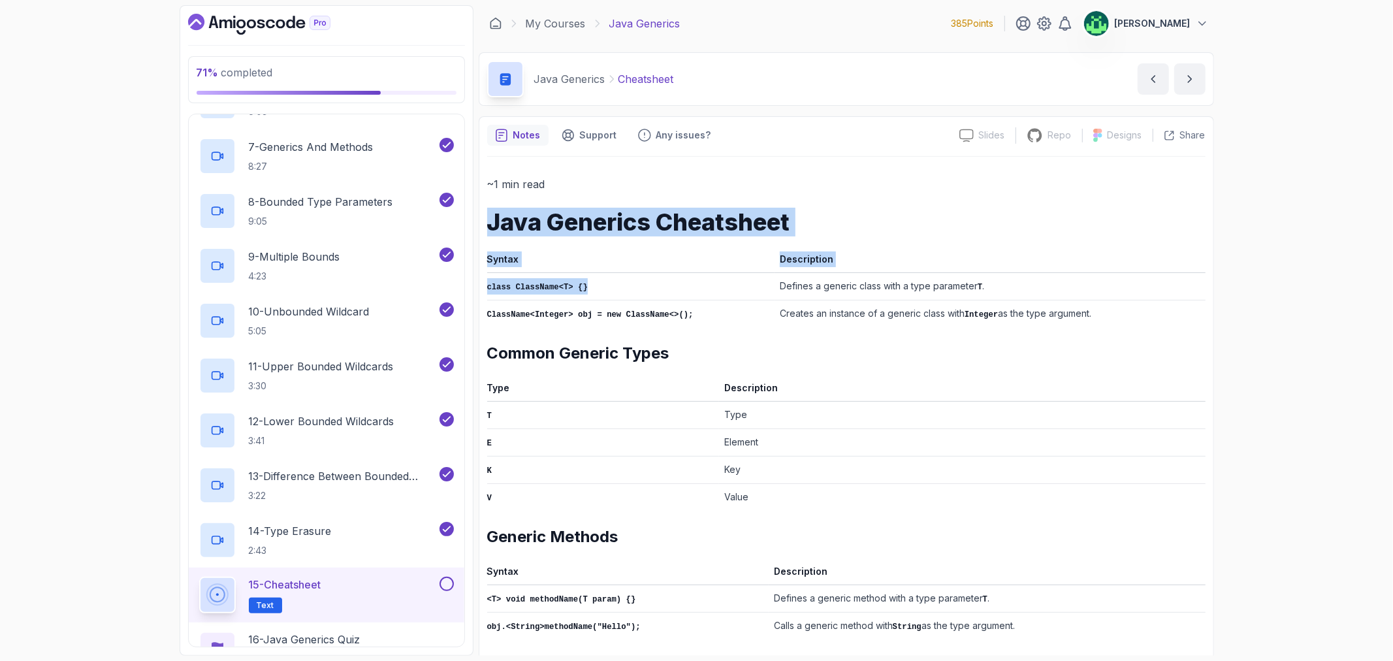
drag, startPoint x: 491, startPoint y: 223, endPoint x: 741, endPoint y: 287, distance: 258.3
click at [741, 287] on div "~1 min read Java Generics Cheatsheet Syntax Description class ClassName<T> {} D…" at bounding box center [846, 613] width 719 height 877
click at [741, 287] on td "class ClassName<T> {}" at bounding box center [630, 285] width 287 height 27
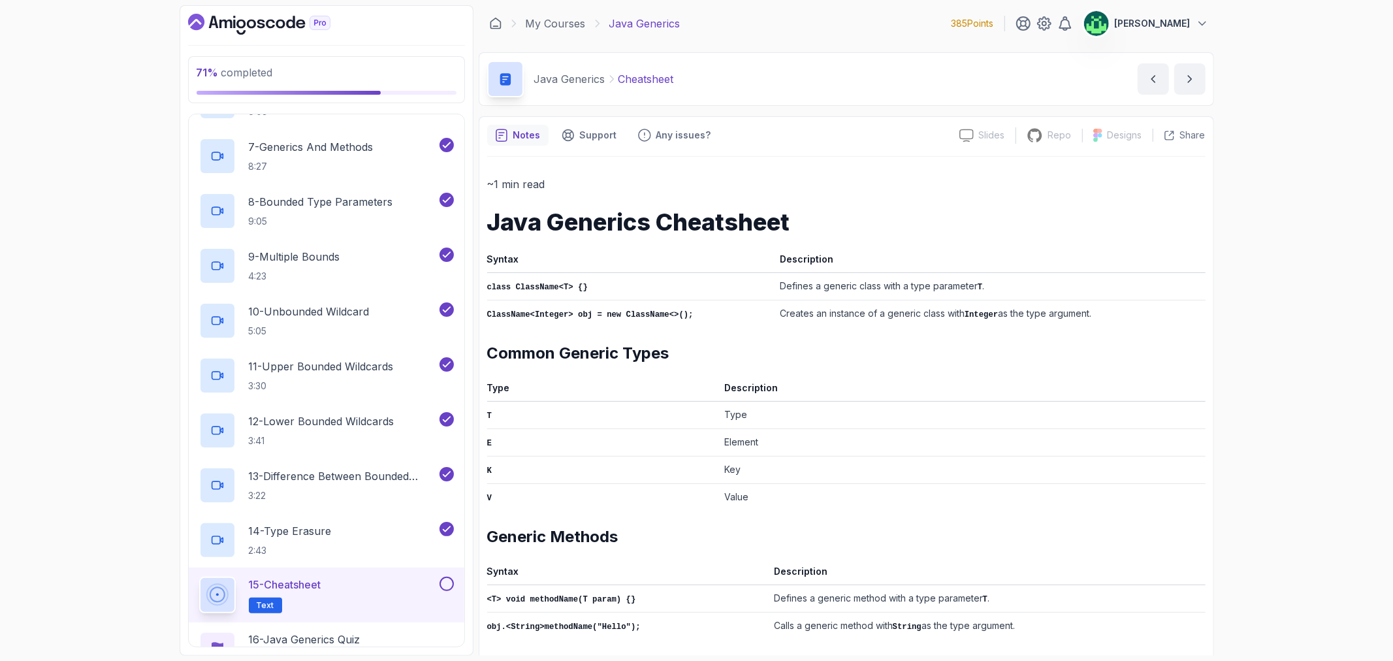
click at [489, 218] on h1 "Java Generics Cheatsheet" at bounding box center [846, 222] width 719 height 26
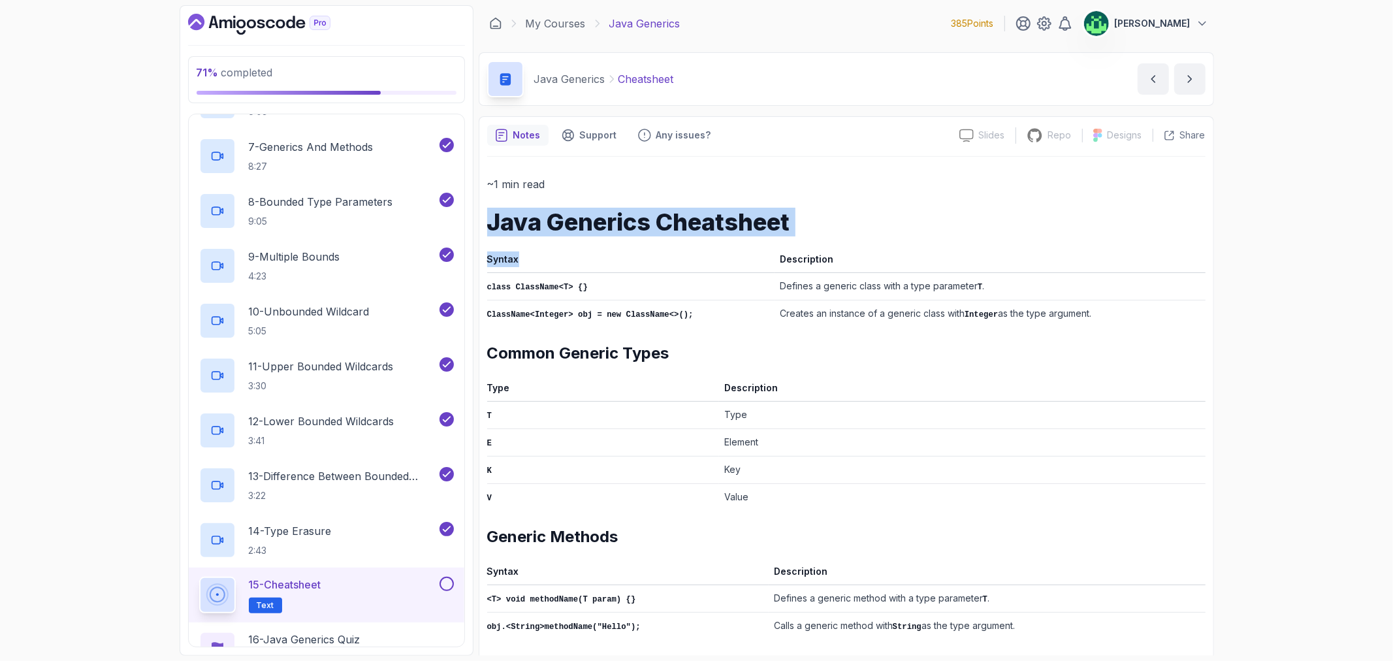
drag, startPoint x: 489, startPoint y: 218, endPoint x: 701, endPoint y: 261, distance: 216.8
click at [695, 260] on div "~1 min read Java Generics Cheatsheet Syntax Description class ClassName<T> {} D…" at bounding box center [846, 613] width 719 height 877
click at [720, 266] on th "Syntax" at bounding box center [630, 262] width 287 height 22
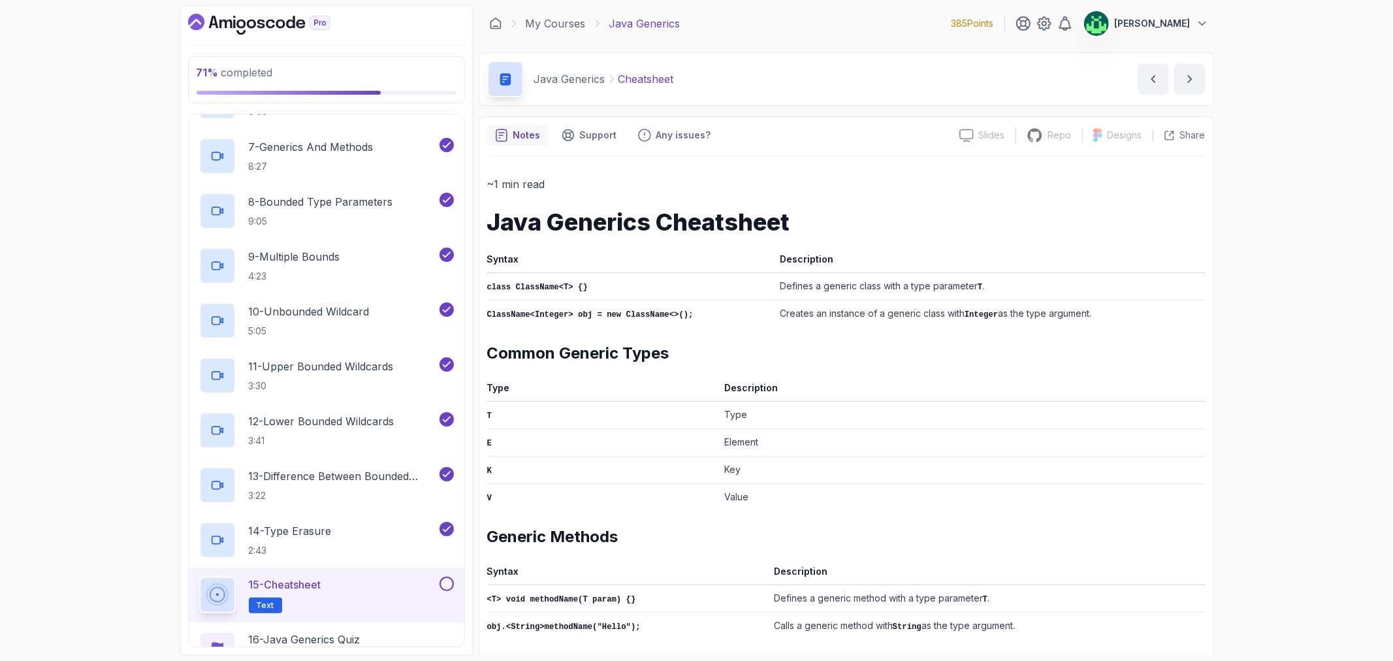
click at [494, 214] on h1 "Java Generics Cheatsheet" at bounding box center [846, 222] width 719 height 26
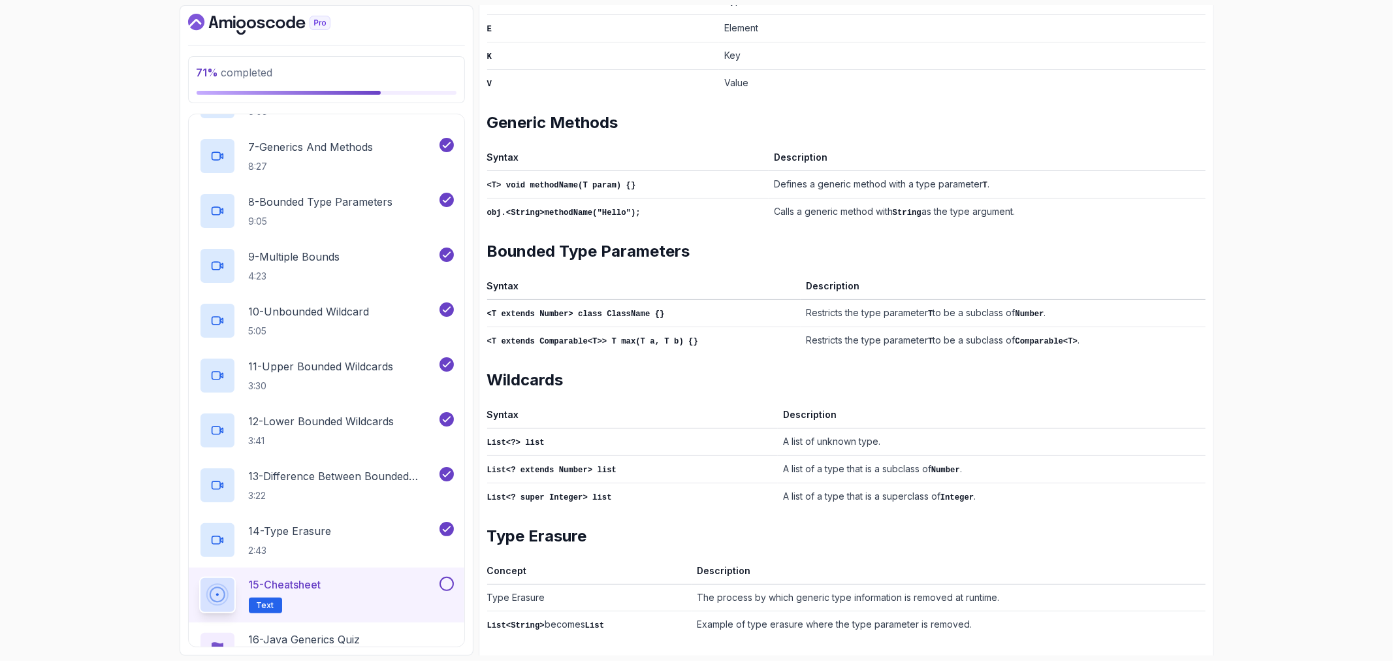
scroll to position [417, 0]
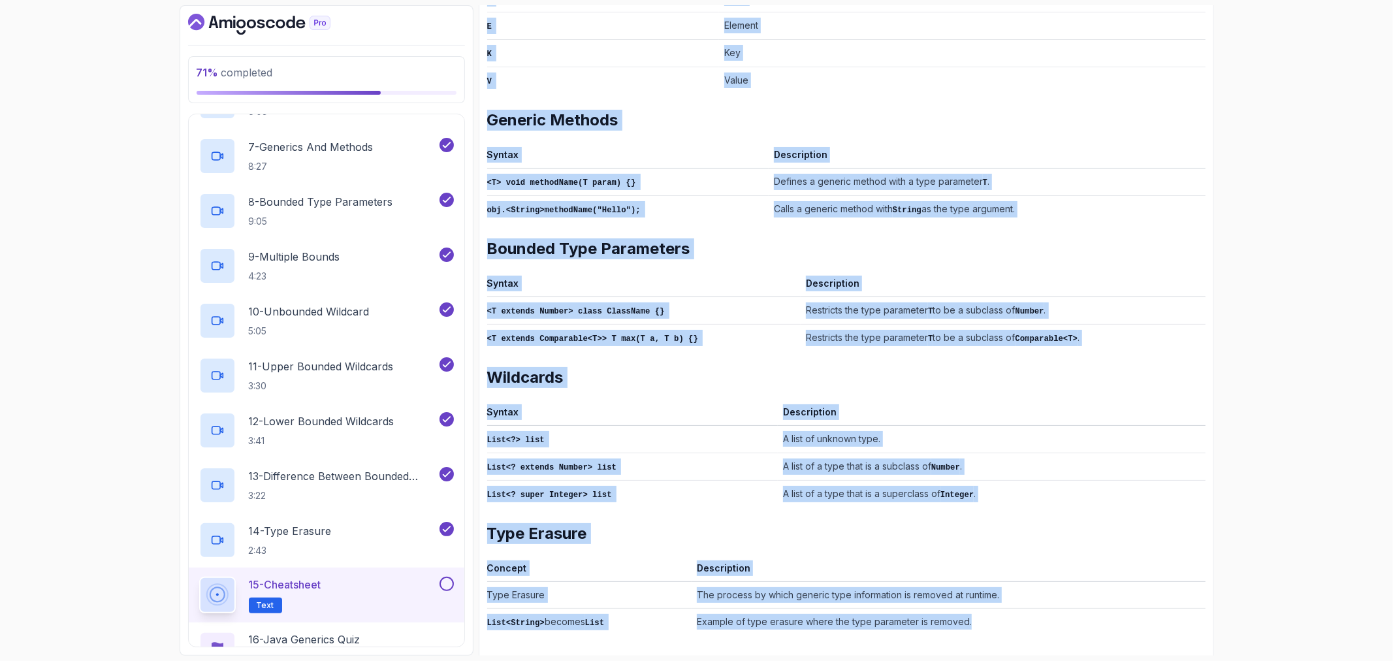
click at [973, 621] on td "Example of type erasure where the type parameter is removed." at bounding box center [949, 621] width 514 height 27
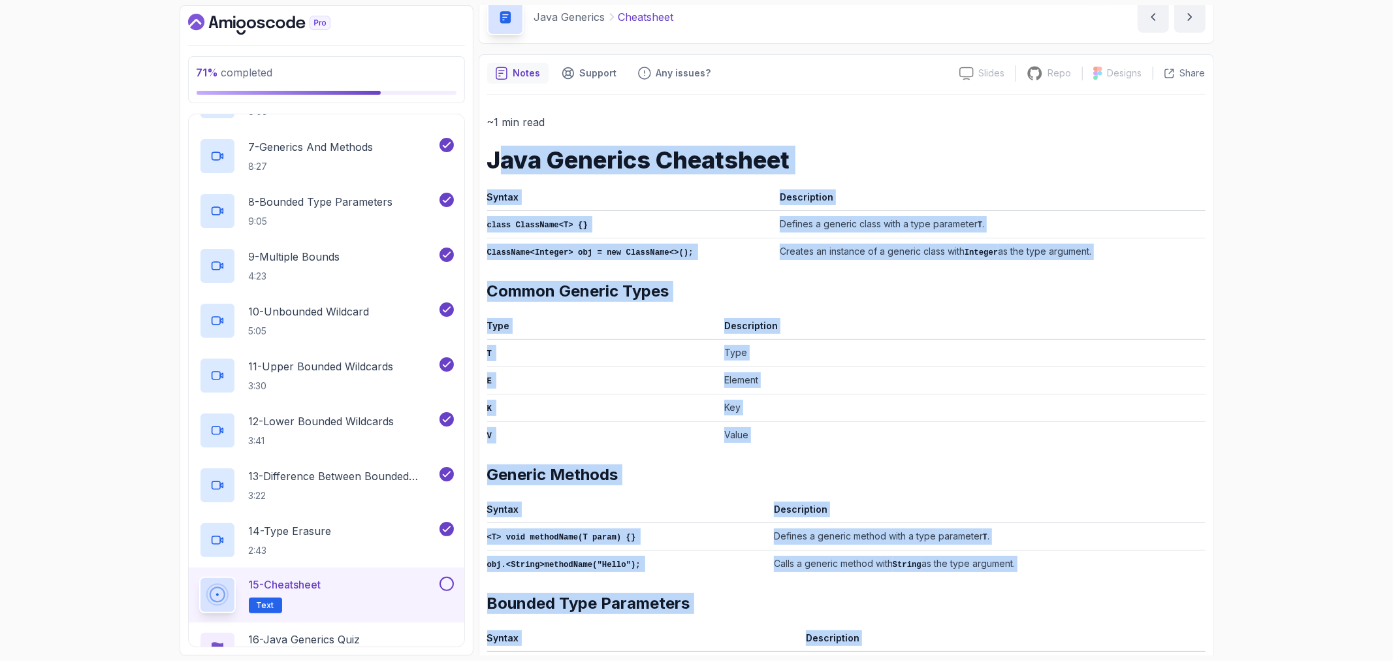
scroll to position [0, 0]
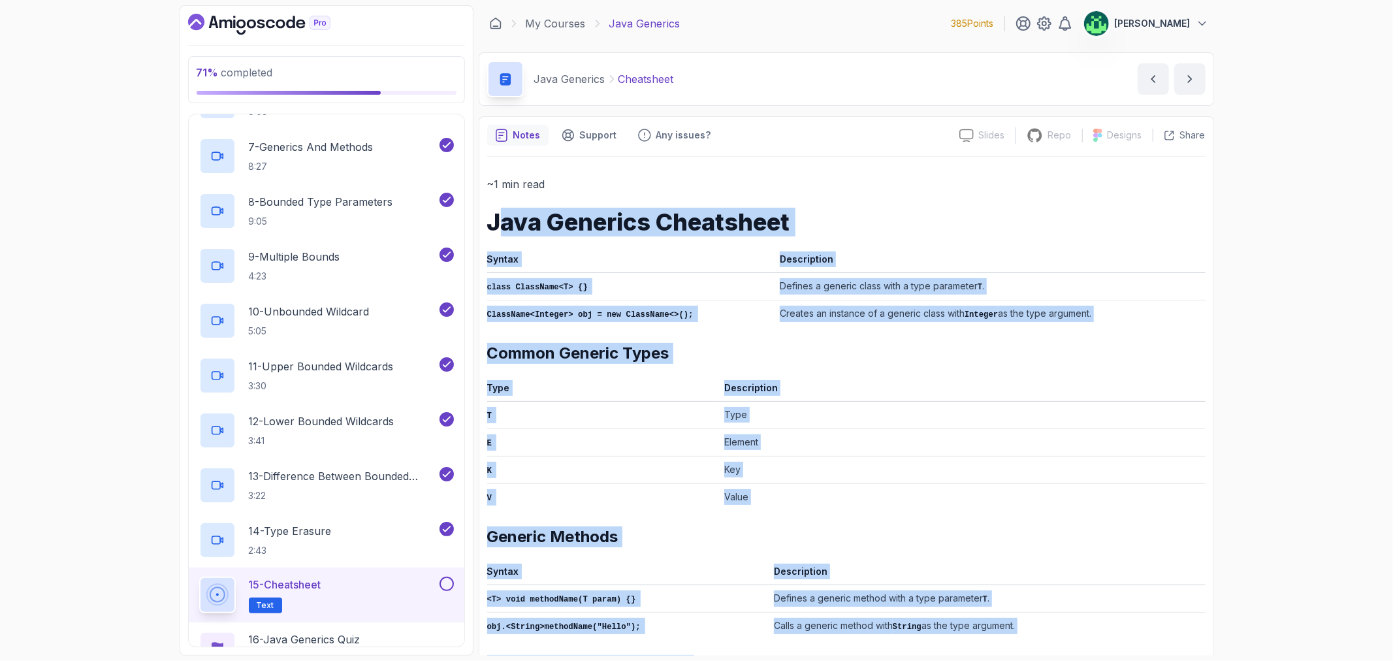
copy div "ava Generics Cheatsheet Syntax Description class ClassName<T> {} Defines a gene…"
click at [524, 227] on h1 "Java Generics Cheatsheet" at bounding box center [846, 222] width 719 height 26
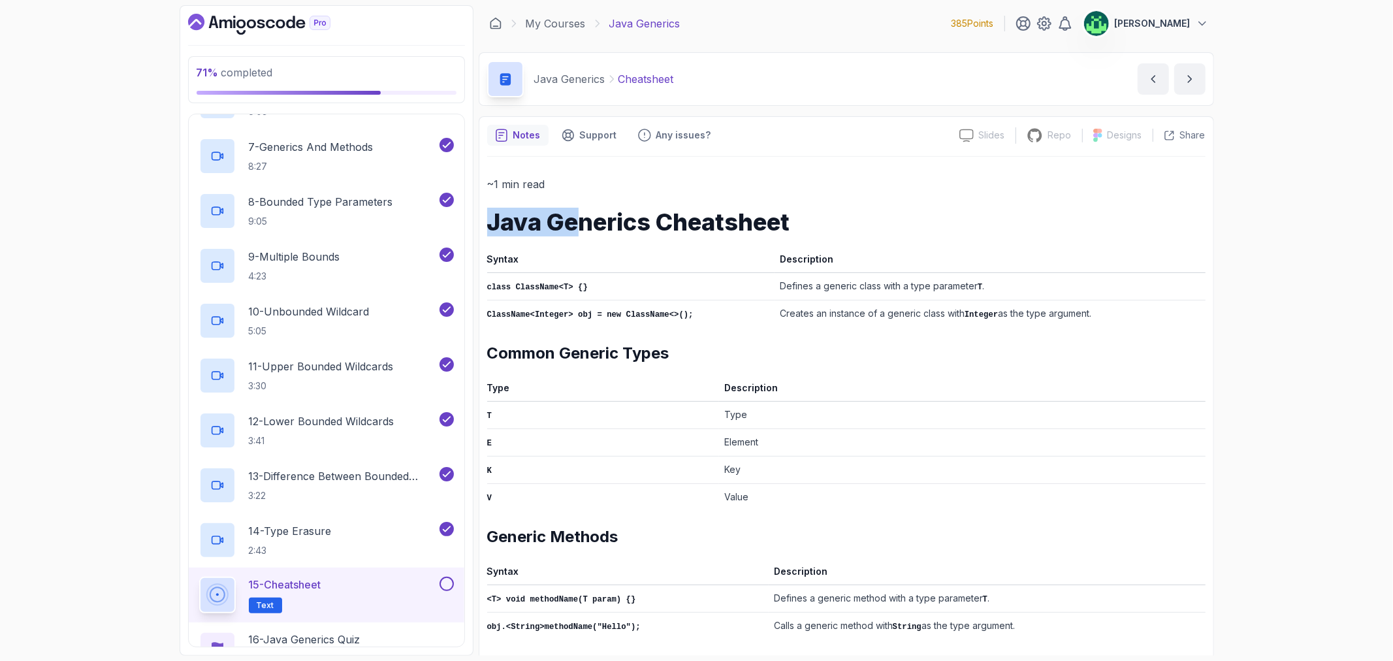
drag, startPoint x: 489, startPoint y: 222, endPoint x: 589, endPoint y: 233, distance: 101.2
click at [588, 233] on h1 "Java Generics Cheatsheet" at bounding box center [846, 222] width 719 height 26
click at [734, 265] on th "Syntax" at bounding box center [630, 262] width 287 height 22
drag, startPoint x: 490, startPoint y: 221, endPoint x: 871, endPoint y: 251, distance: 382.1
click at [831, 238] on div "~1 min read Java Generics Cheatsheet Syntax Description class ClassName<T> {} D…" at bounding box center [846, 613] width 719 height 877
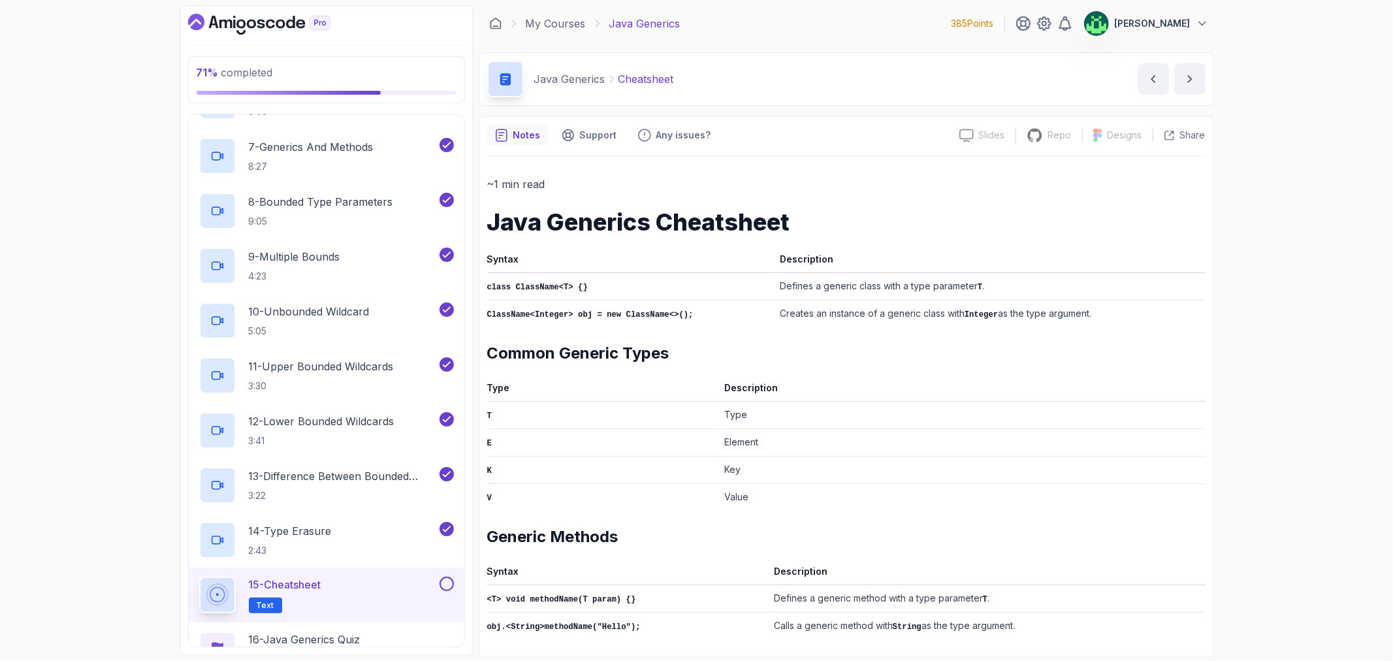
drag, startPoint x: 871, startPoint y: 251, endPoint x: 815, endPoint y: 204, distance: 73.2
click at [815, 204] on div "~1 min read Java Generics Cheatsheet Syntax Description class ClassName<T> {} D…" at bounding box center [846, 613] width 719 height 877
click at [495, 221] on h1 "Java Generics Cheatsheet" at bounding box center [846, 222] width 719 height 26
click at [487, 219] on h1 "Java Generics Cheatsheet" at bounding box center [846, 222] width 719 height 26
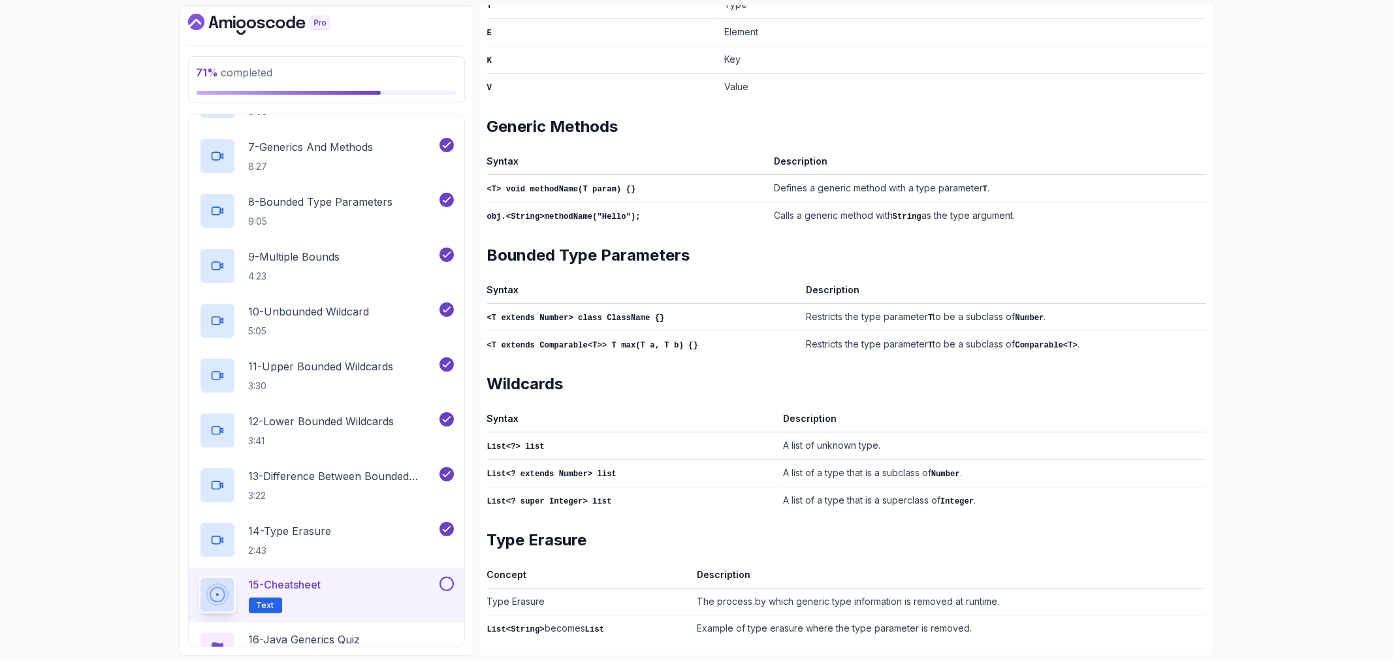
scroll to position [417, 0]
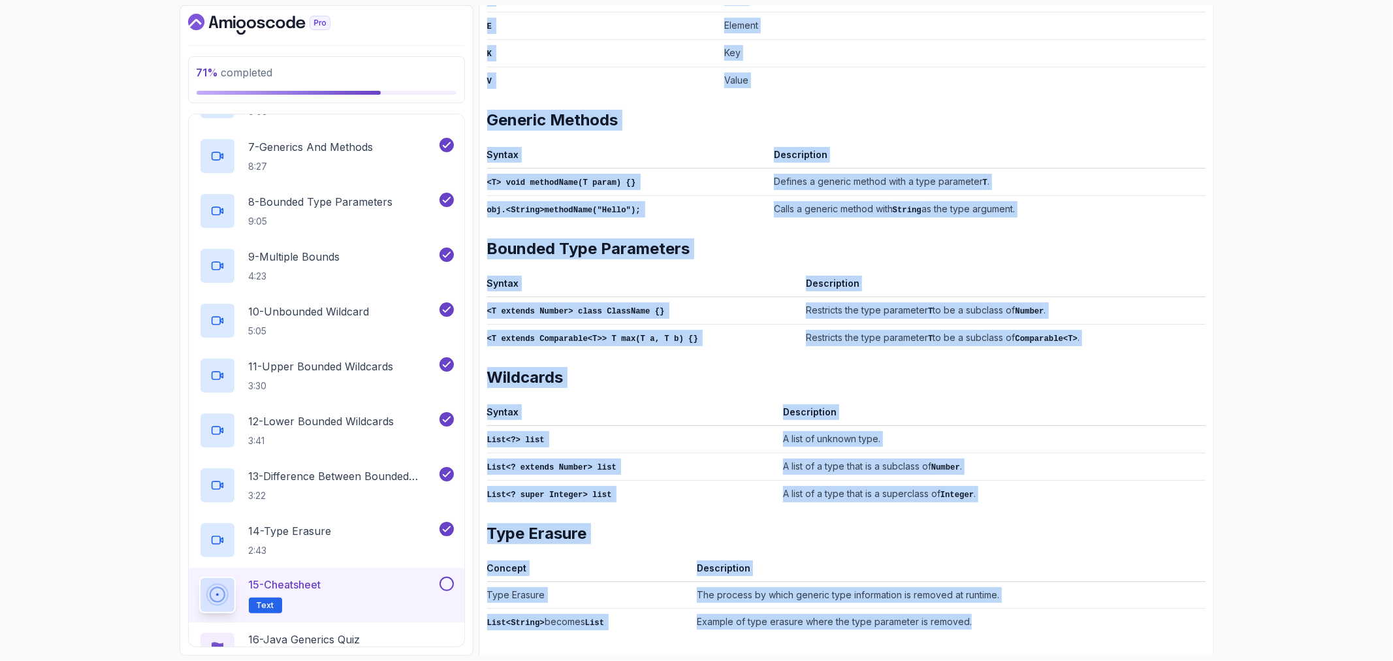
click at [1002, 616] on td "Example of type erasure where the type parameter is removed." at bounding box center [949, 621] width 514 height 27
copy div "Java Generics Cheatsheet Syntax Description class ClassName<T> {} Defines a gen…"
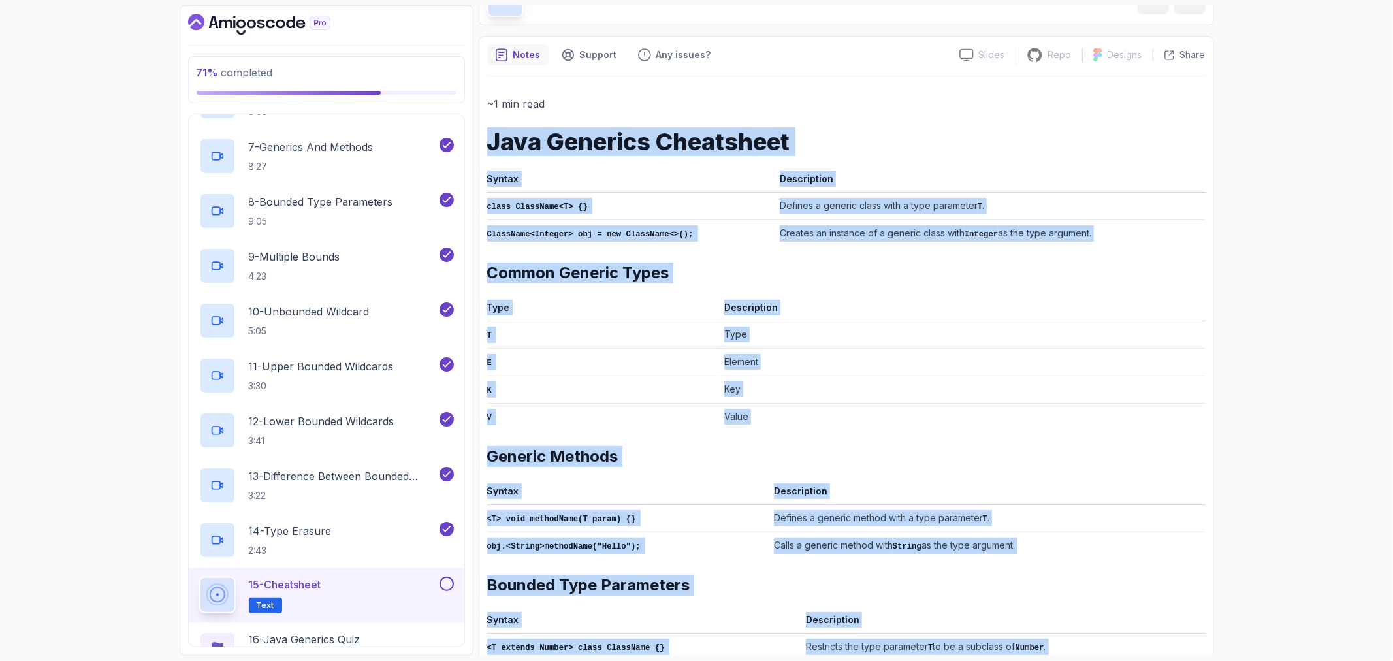
scroll to position [0, 0]
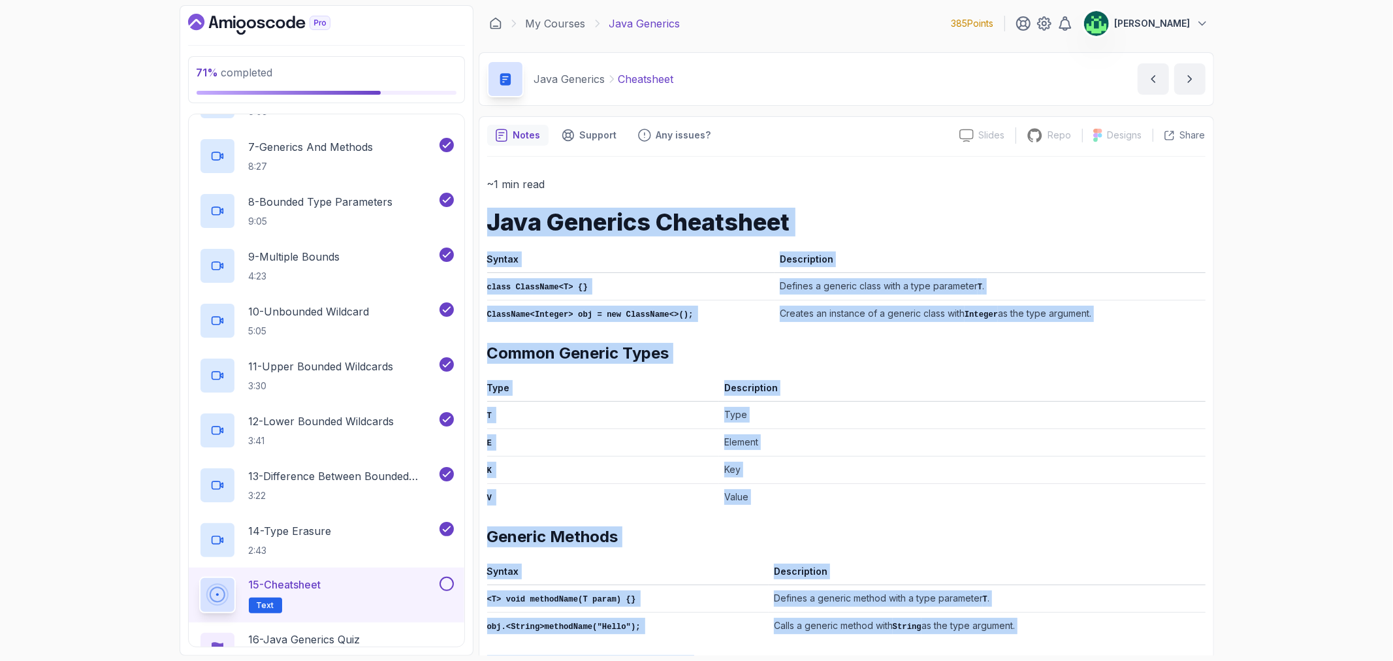
click at [1037, 362] on h2 "Common Generic Types" at bounding box center [846, 353] width 719 height 21
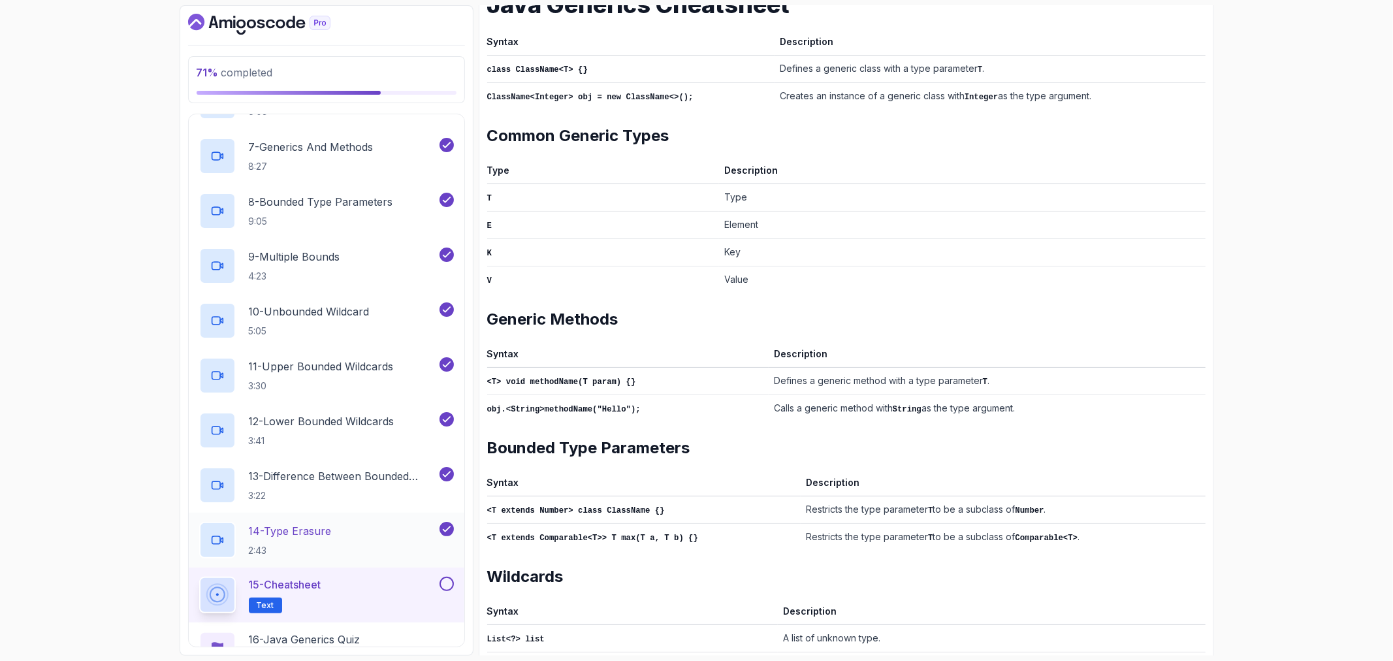
scroll to position [472, 0]
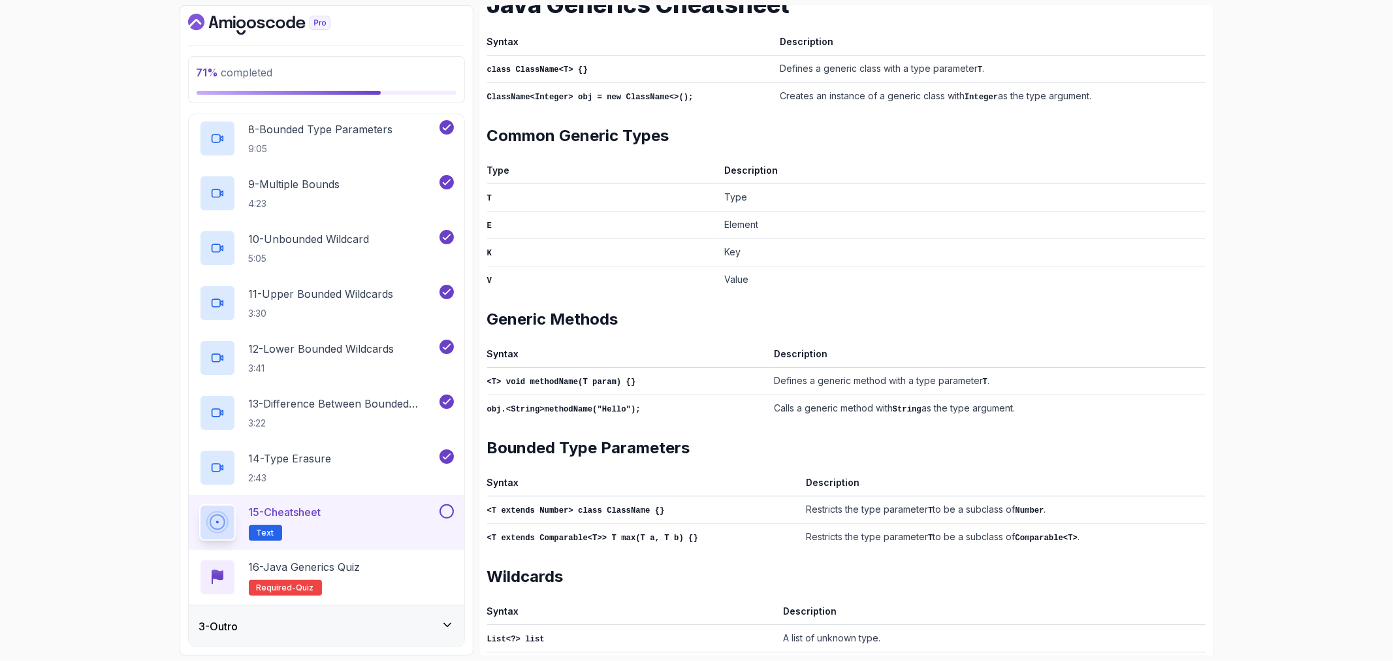
click at [378, 619] on div "3 - Outro" at bounding box center [326, 627] width 255 height 16
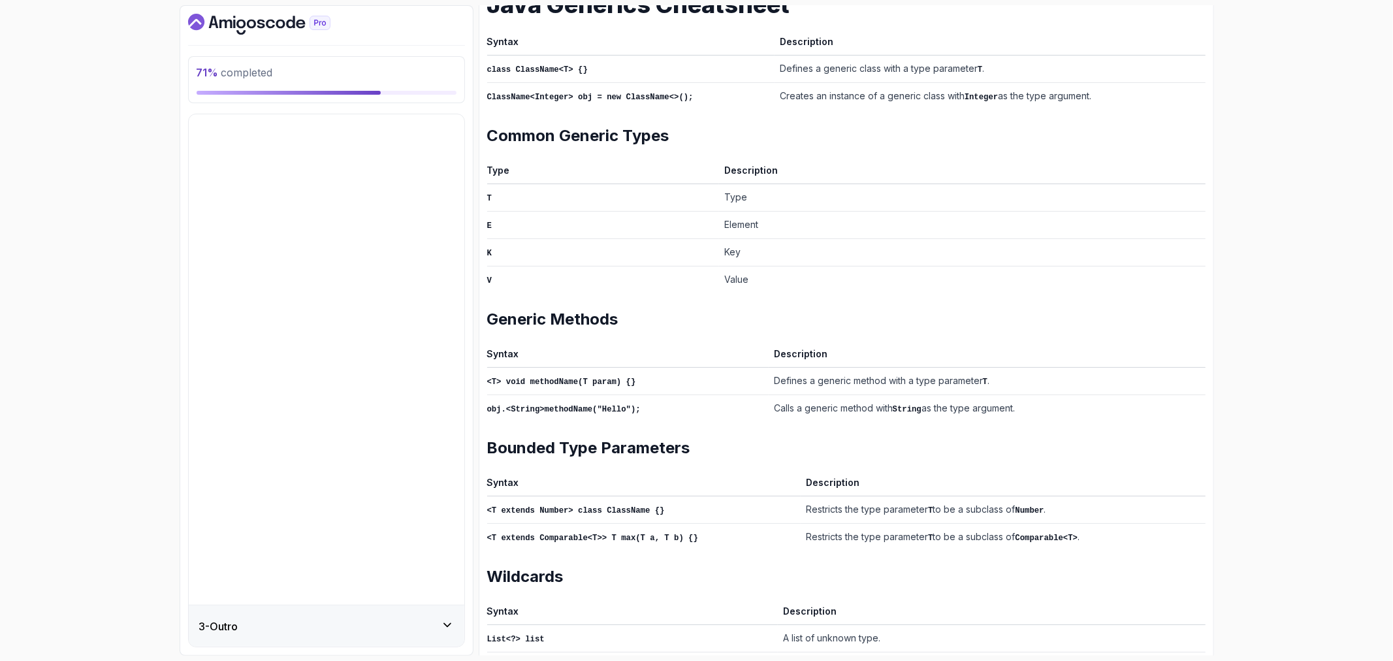
scroll to position [0, 0]
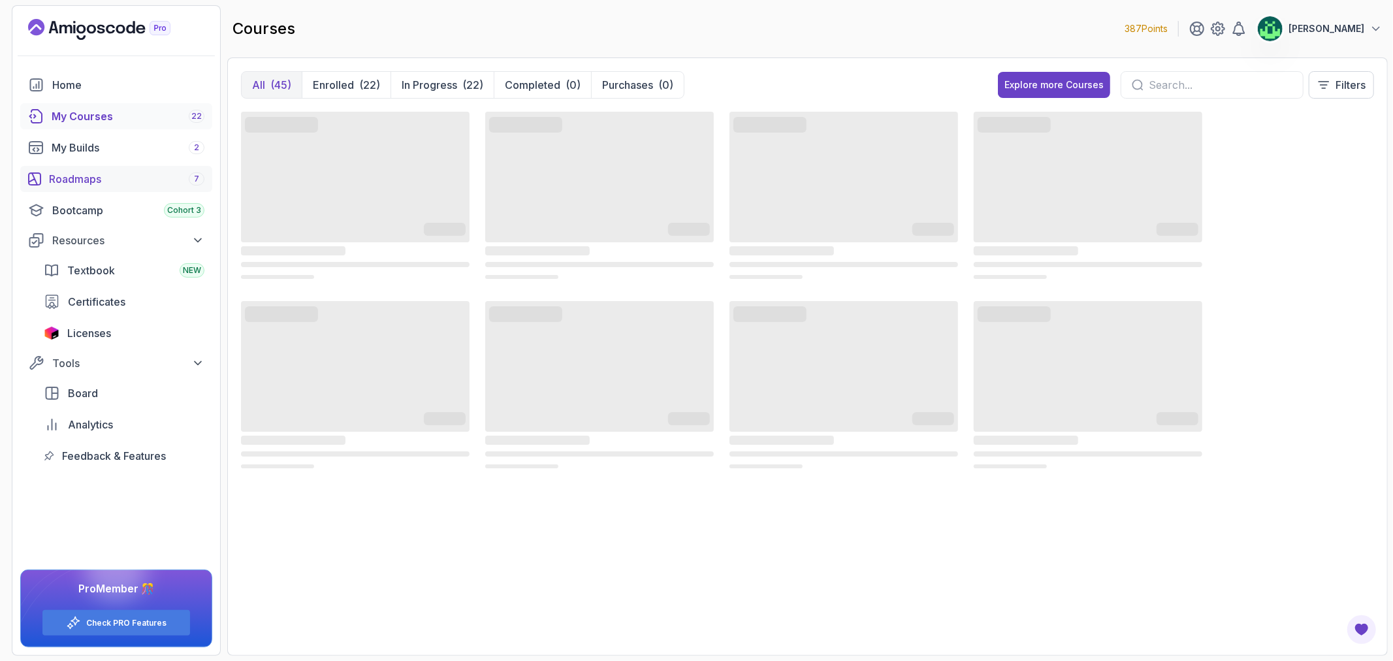
click at [142, 174] on div "Roadmaps 7" at bounding box center [126, 179] width 155 height 16
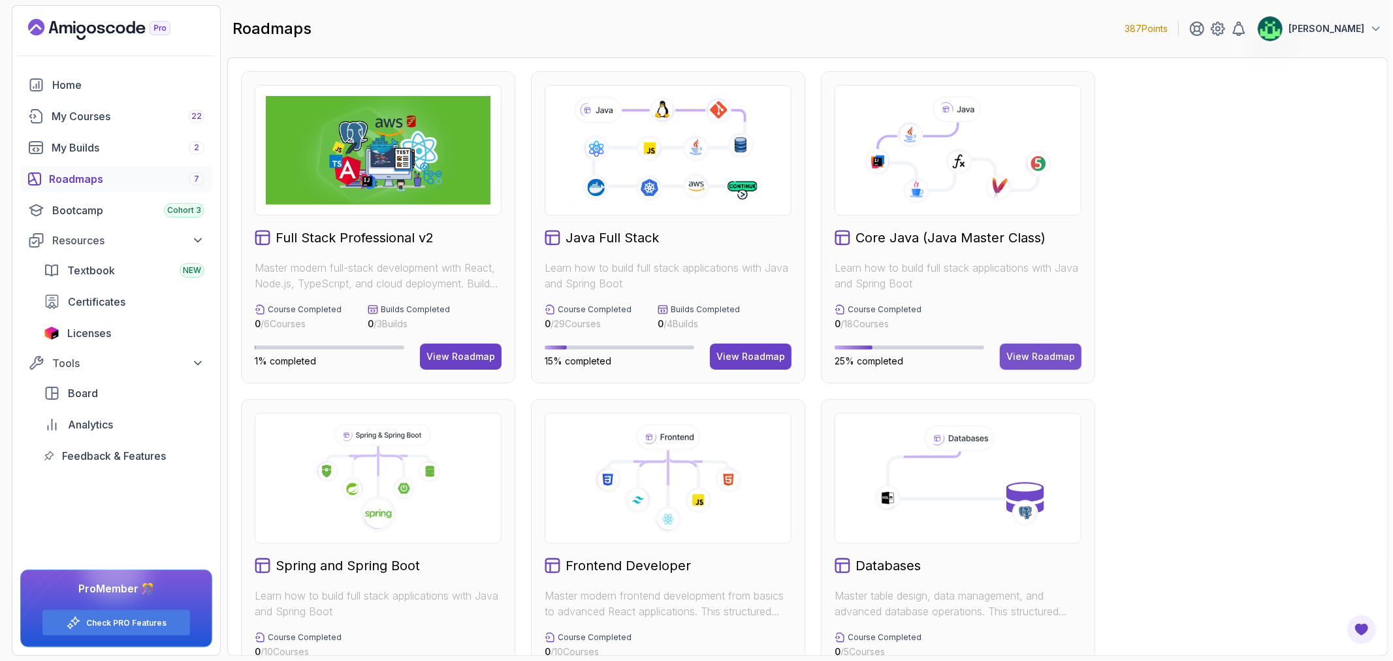
click at [1048, 353] on div "View Roadmap" at bounding box center [1041, 356] width 69 height 13
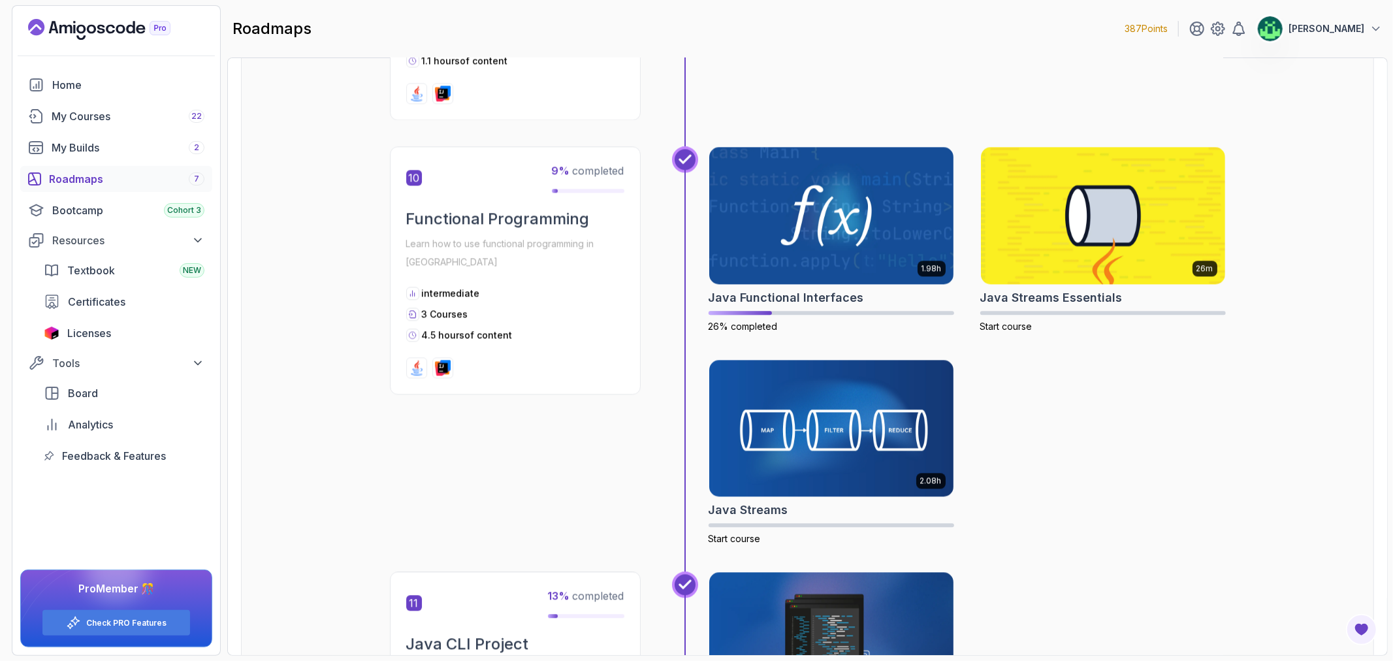
scroll to position [2467, 0]
